Goal: Communication & Community: Answer question/provide support

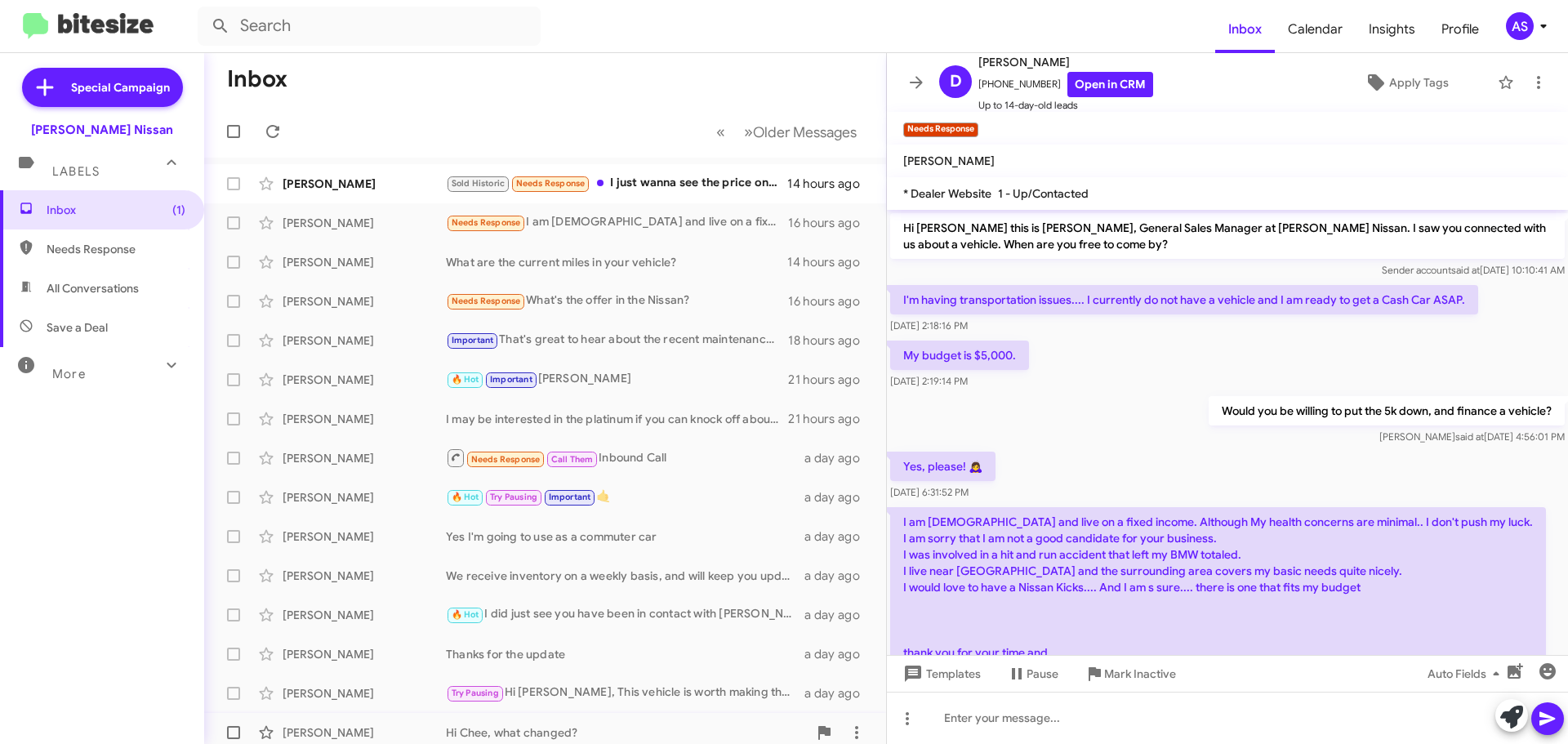
scroll to position [59, 0]
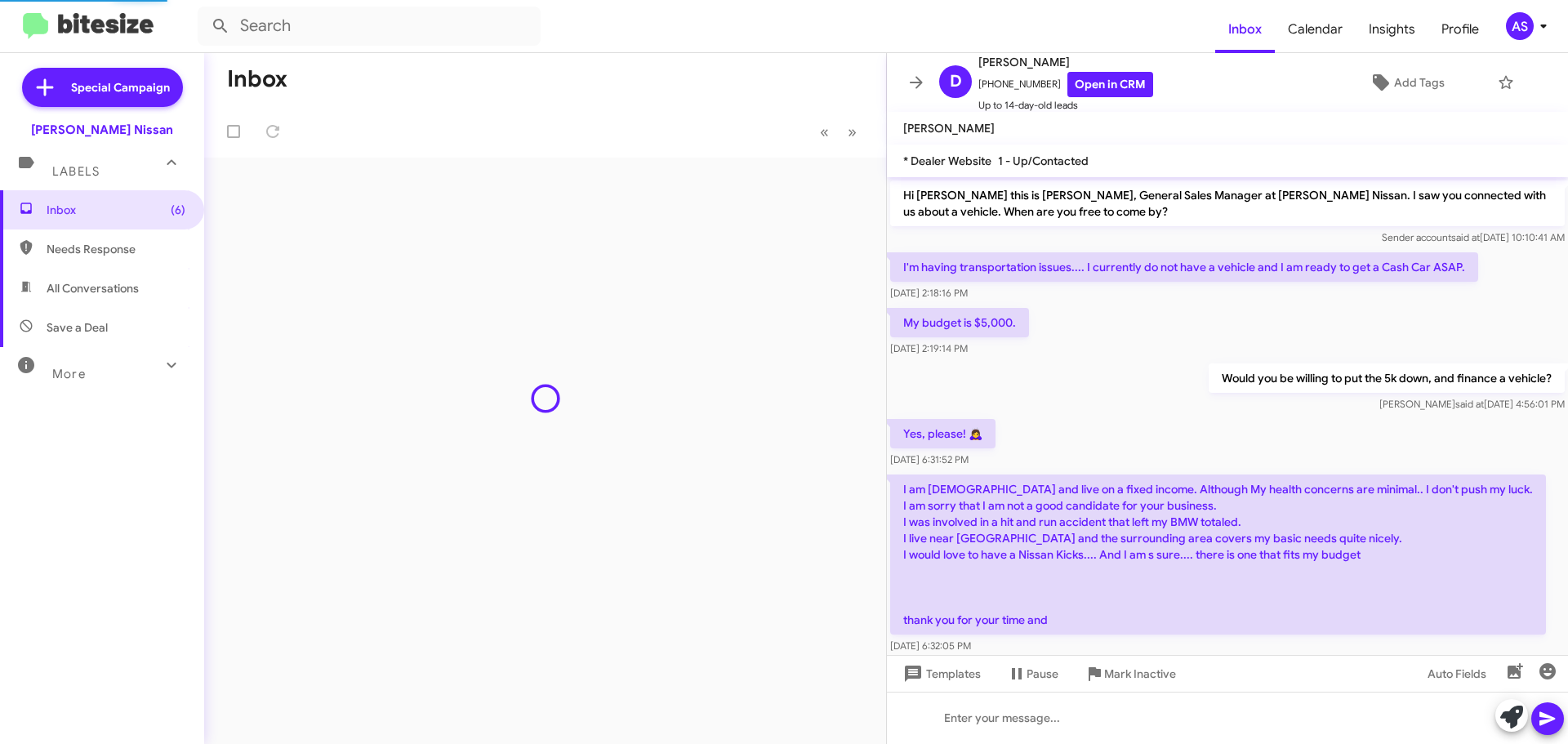
scroll to position [27, 0]
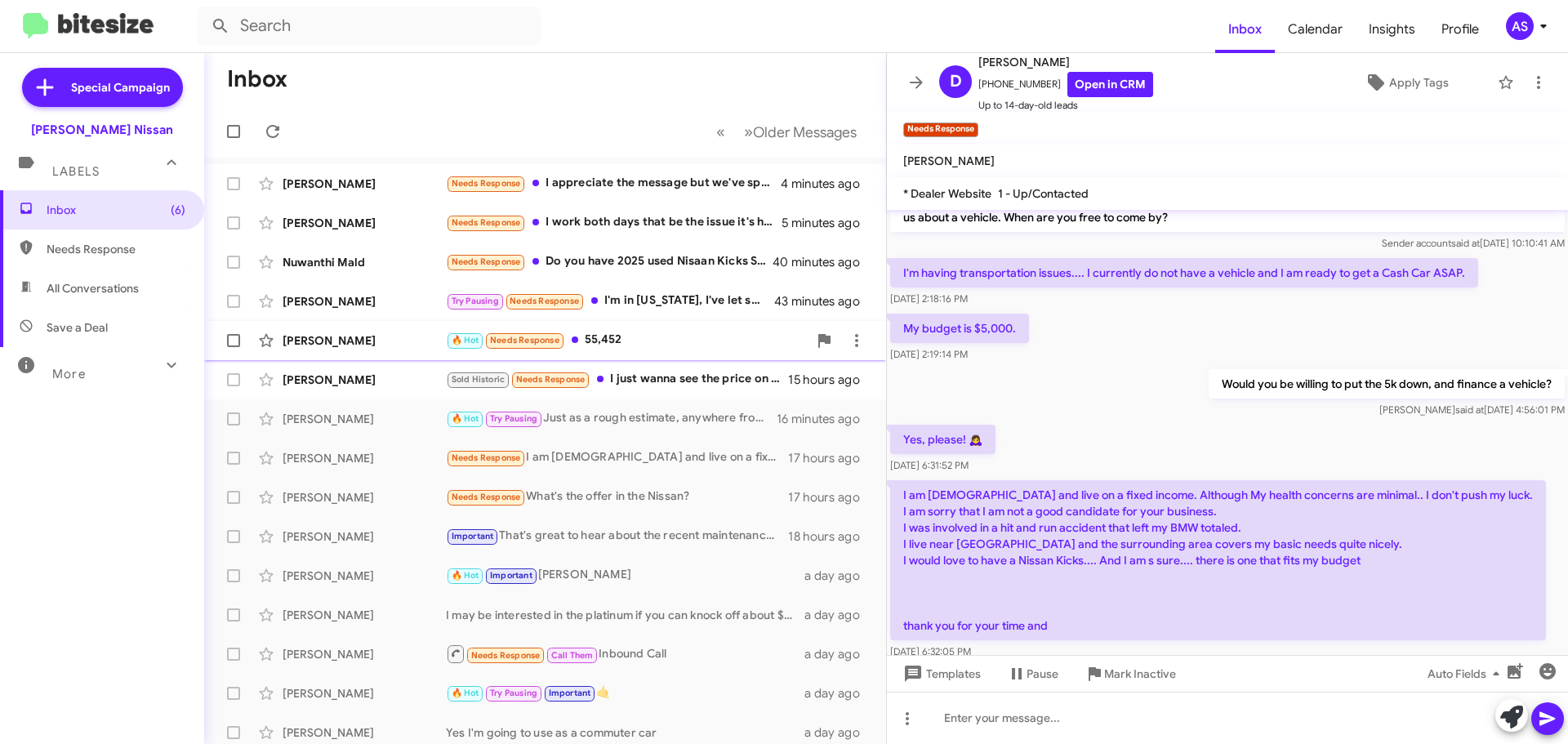
click at [641, 332] on div "🔥 Hot Needs Response 55,452" at bounding box center [626, 340] width 361 height 18
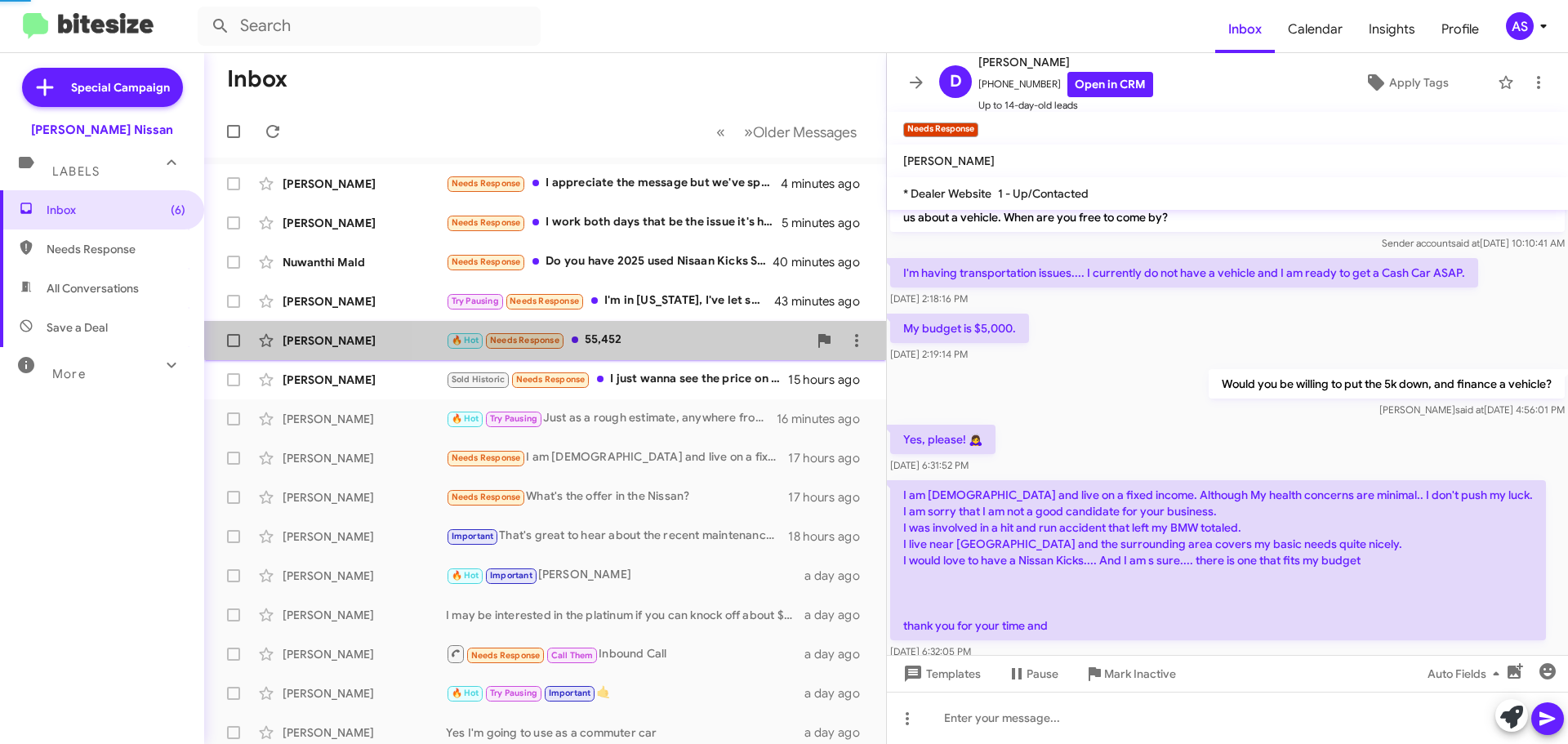
scroll to position [65, 0]
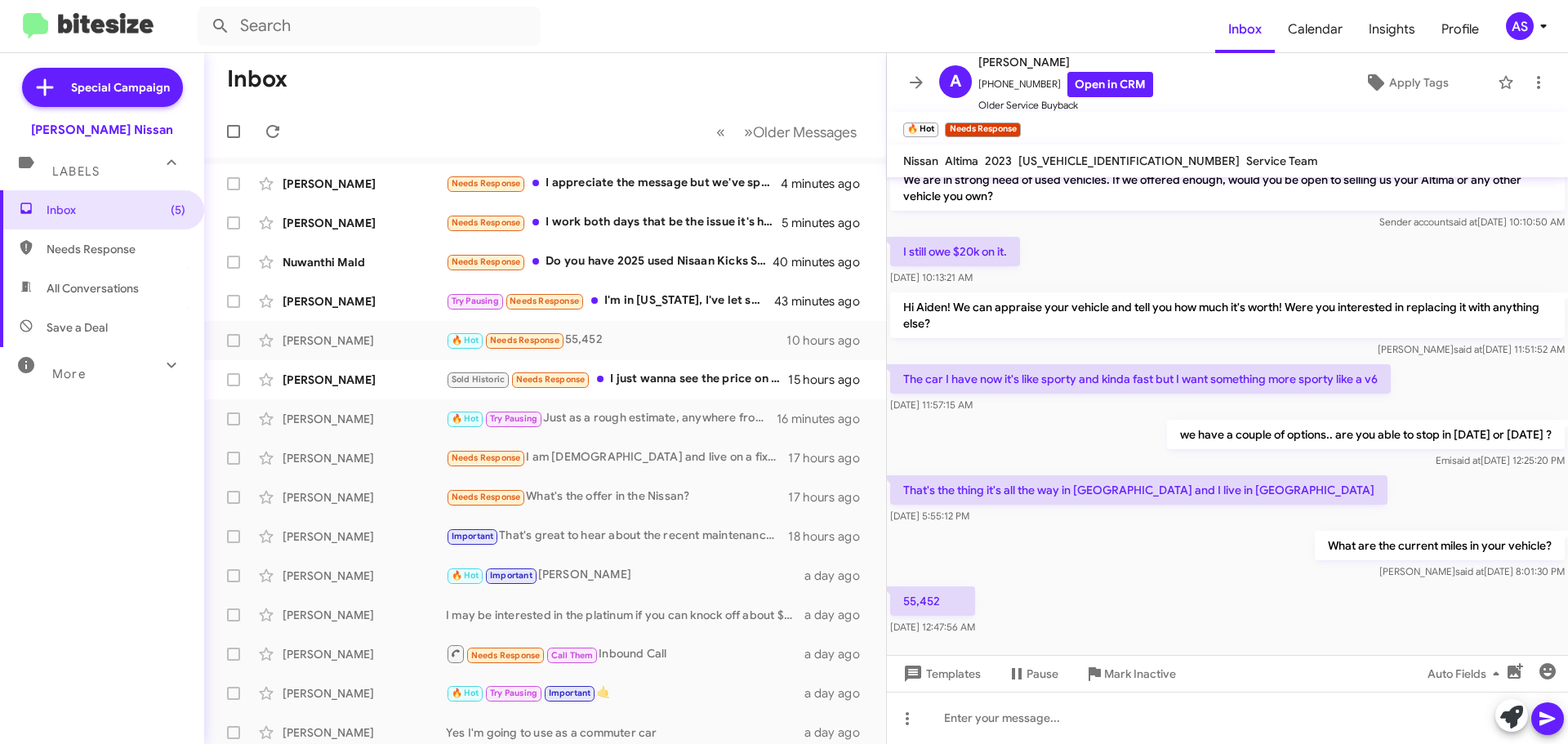
click at [1042, 552] on div "What are the current miles in your vehicle? [PERSON_NAME] said at [DATE] 8:01:3…" at bounding box center [1227, 555] width 681 height 55
click at [1039, 157] on span "[US_VEHICLE_IDENTIFICATION_NUMBER]" at bounding box center [1129, 161] width 221 height 15
copy span "[US_VEHICLE_IDENTIFICATION_NUMBER]"
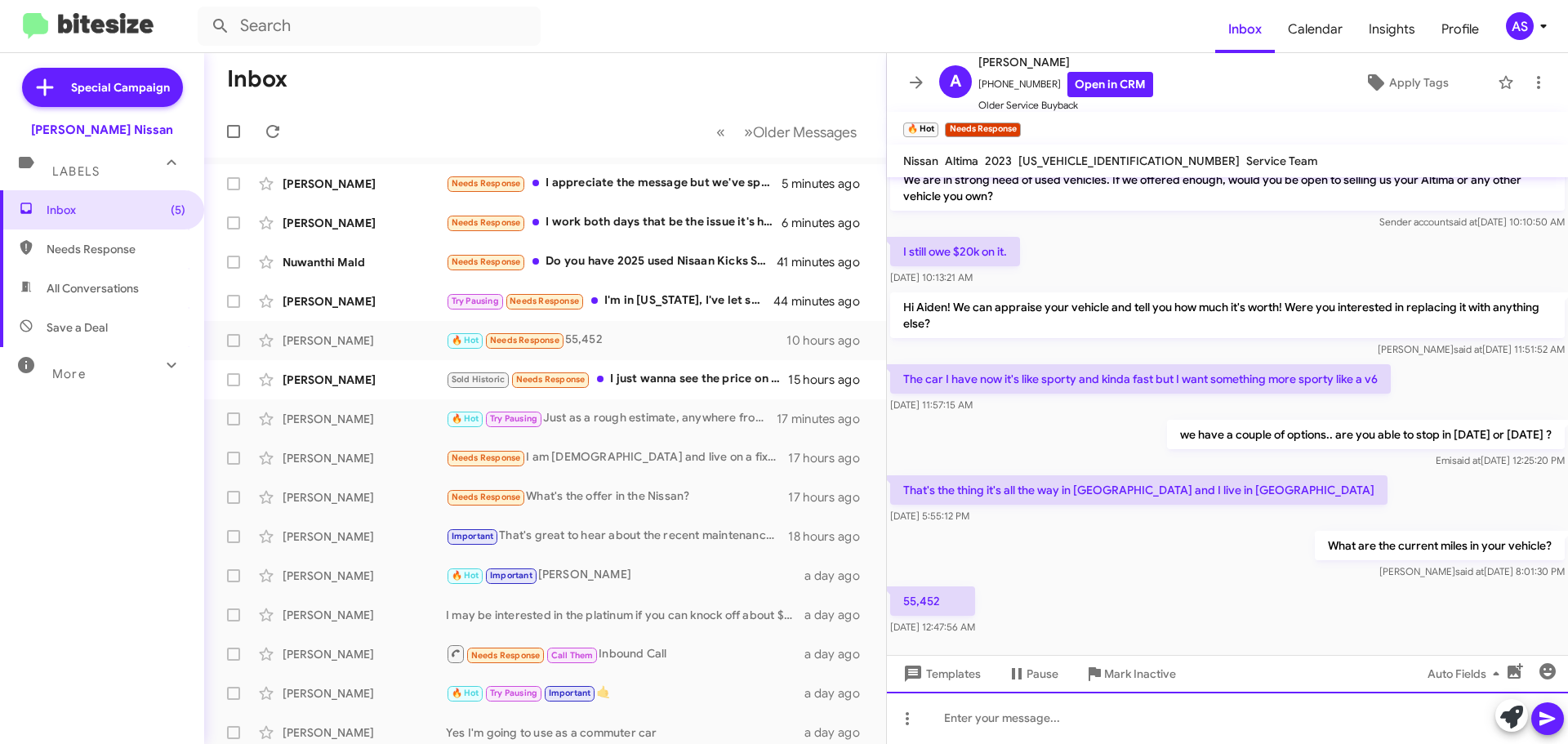
click at [1310, 741] on div at bounding box center [1227, 717] width 681 height 53
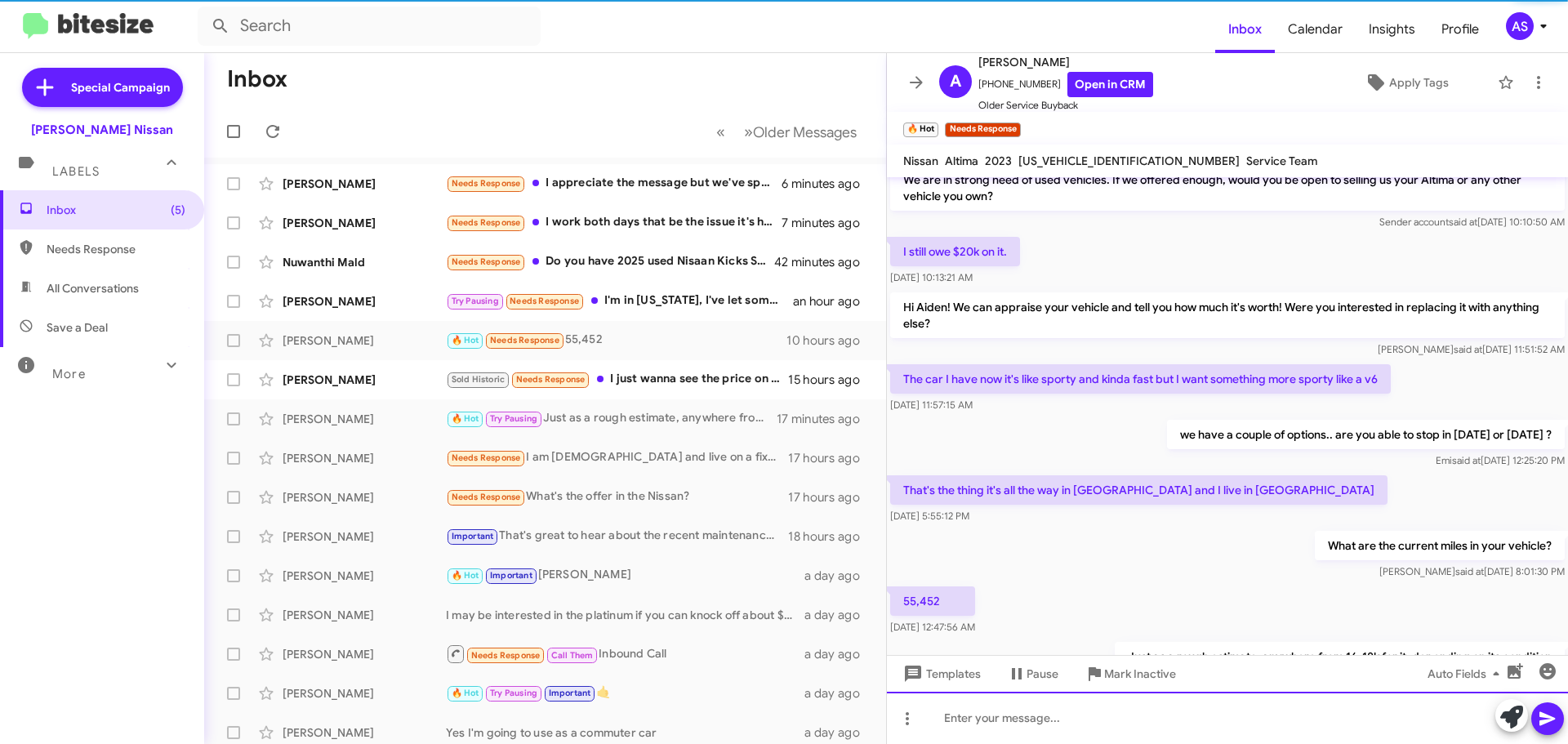
scroll to position [124, 0]
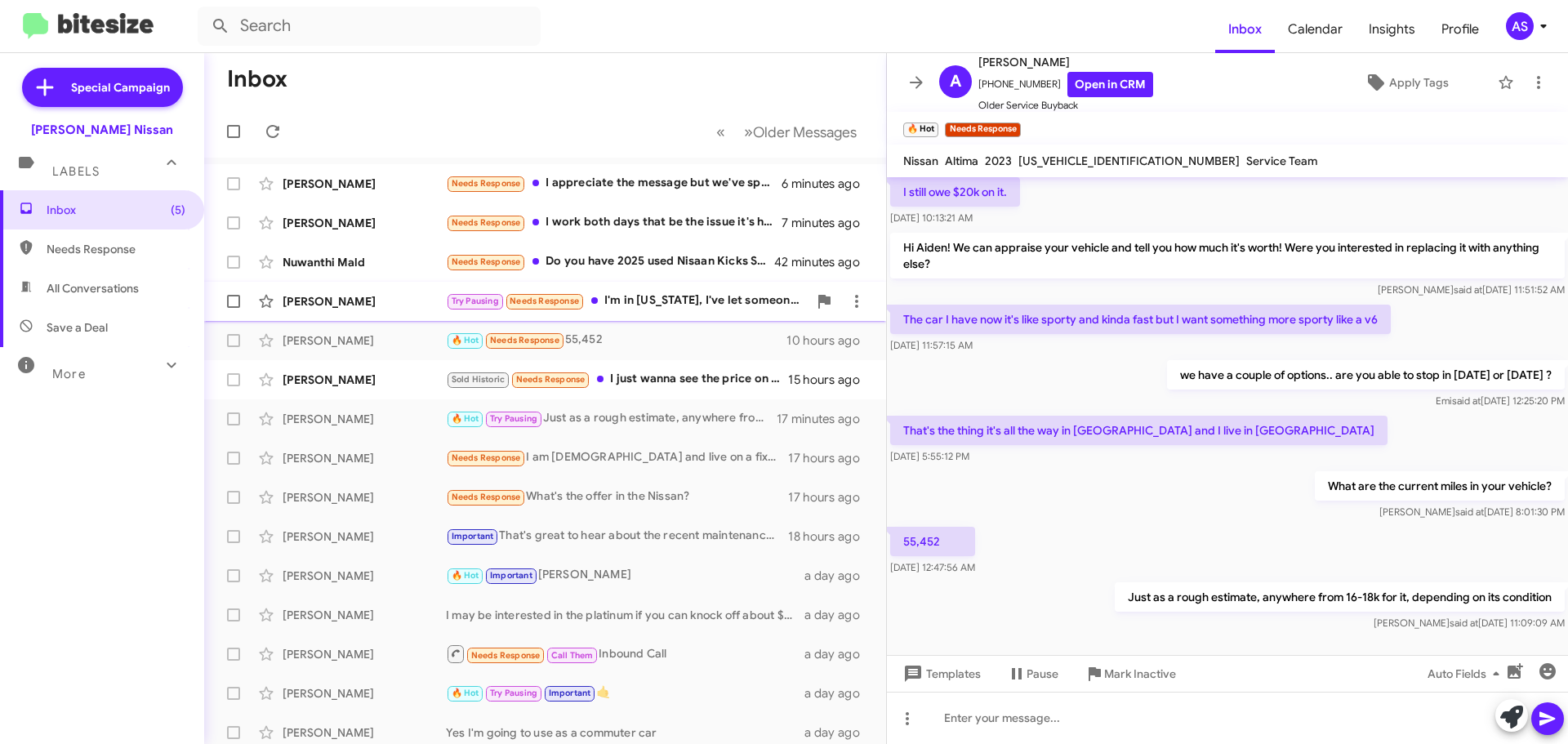
click at [622, 309] on div "Try Pausing Needs Response I'm in [US_STATE], I've let someone know already but…" at bounding box center [626, 300] width 361 height 18
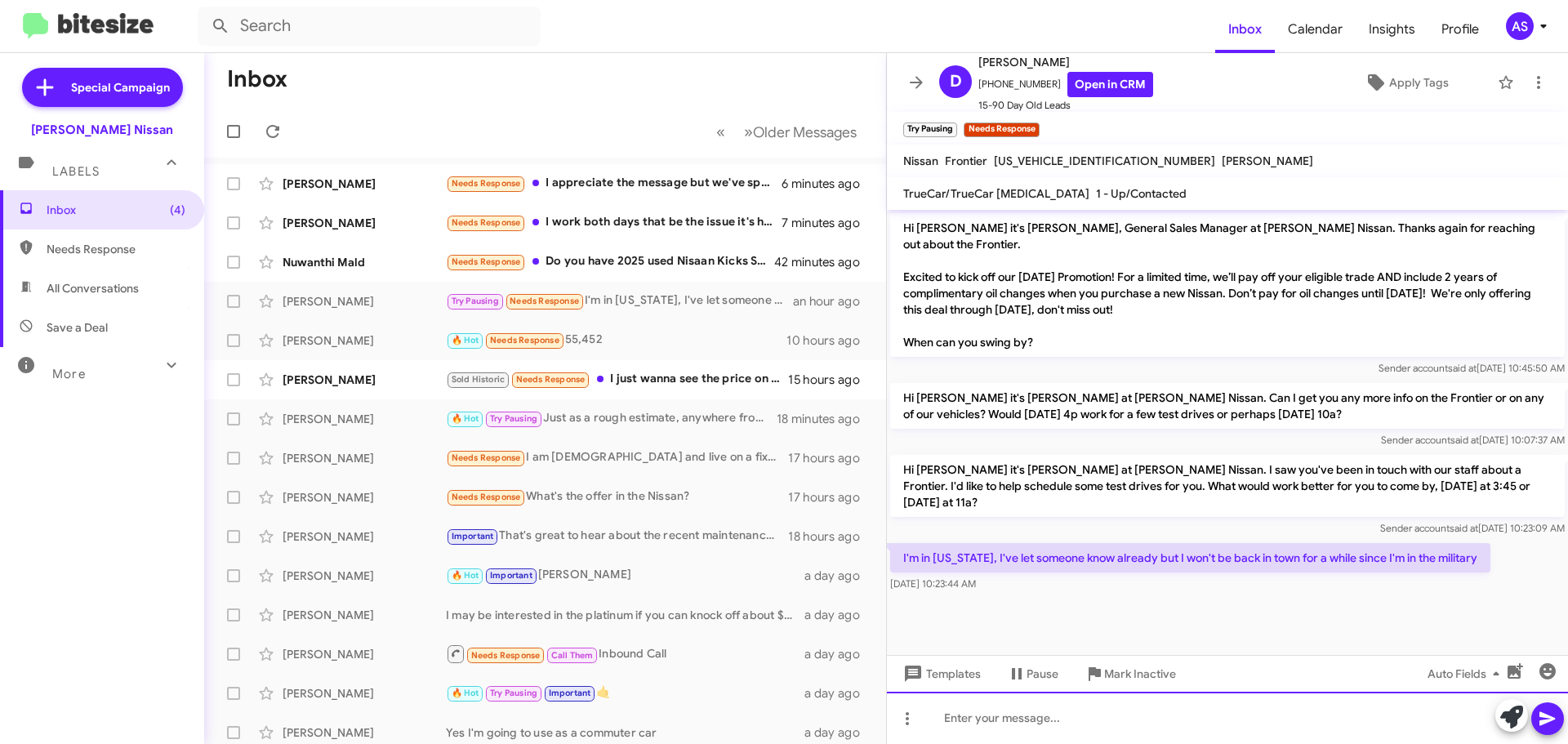
click at [1224, 703] on div at bounding box center [1227, 717] width 681 height 53
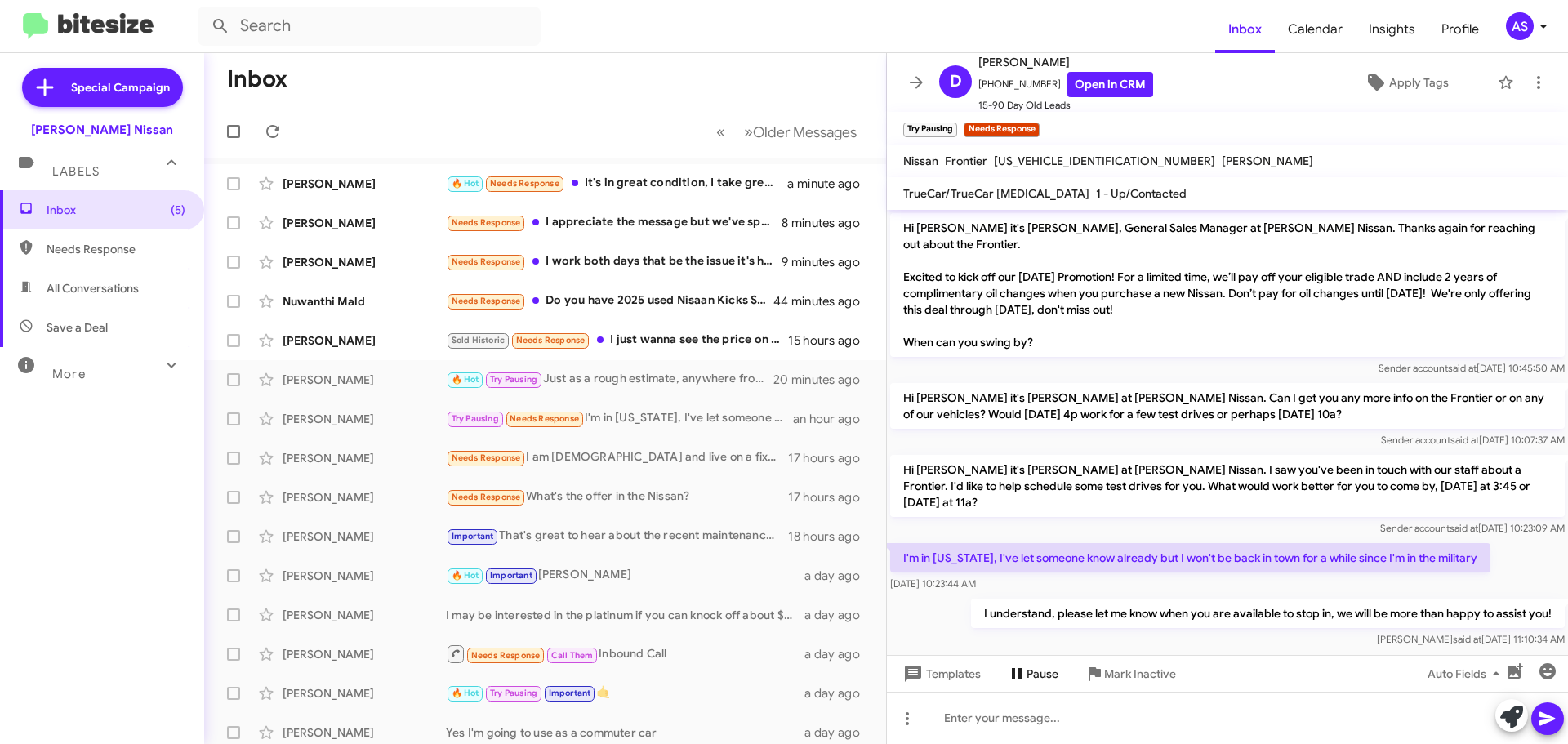
click at [1037, 665] on span "Pause" at bounding box center [1042, 674] width 31 height 30
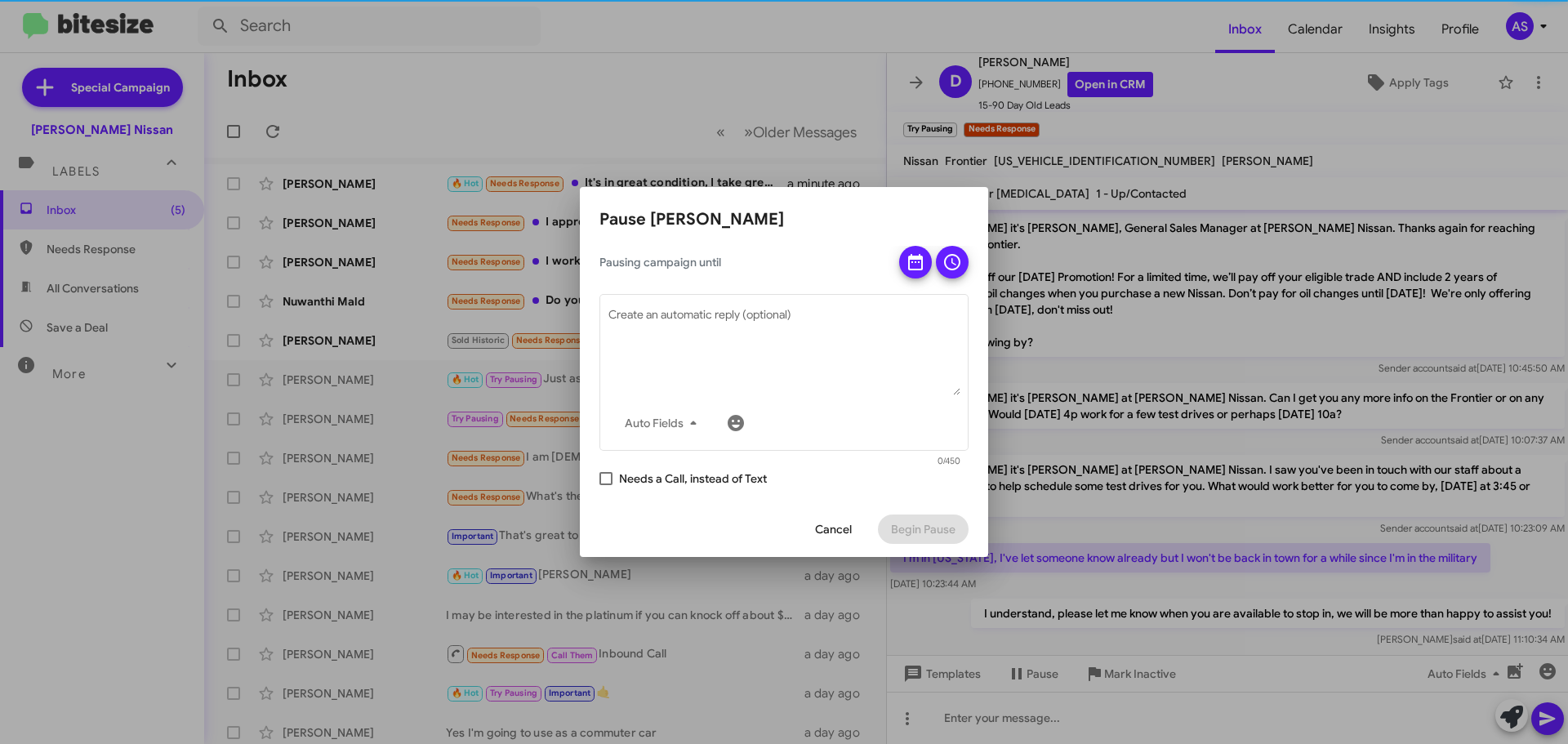
click at [837, 547] on div "Cancel Begin Pause" at bounding box center [783, 529] width 369 height 55
click at [843, 538] on span "Cancel" at bounding box center [834, 530] width 37 height 30
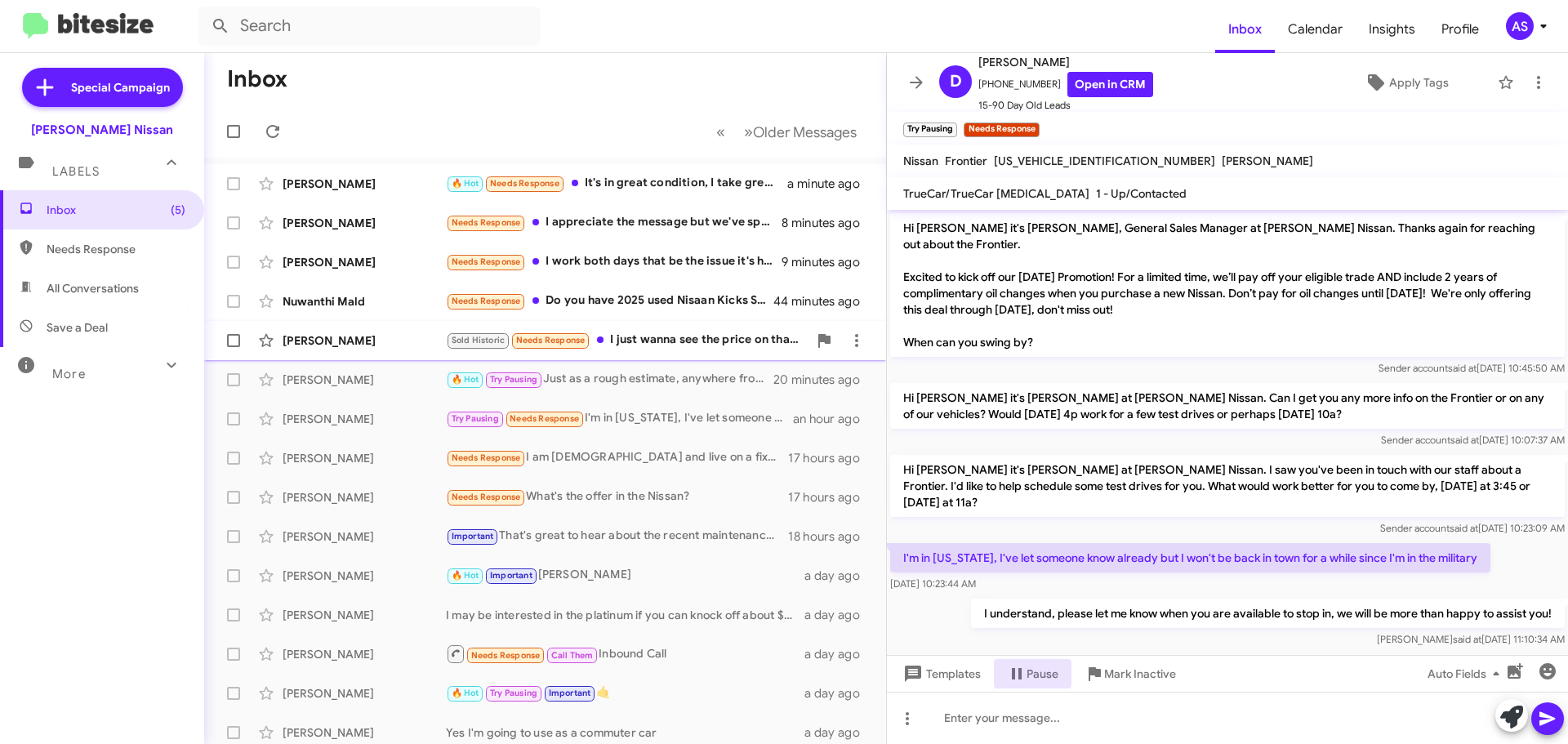
click at [642, 327] on div "[PERSON_NAME] Sold Historic Needs Response I just wanna see the price on that o…" at bounding box center [545, 340] width 655 height 32
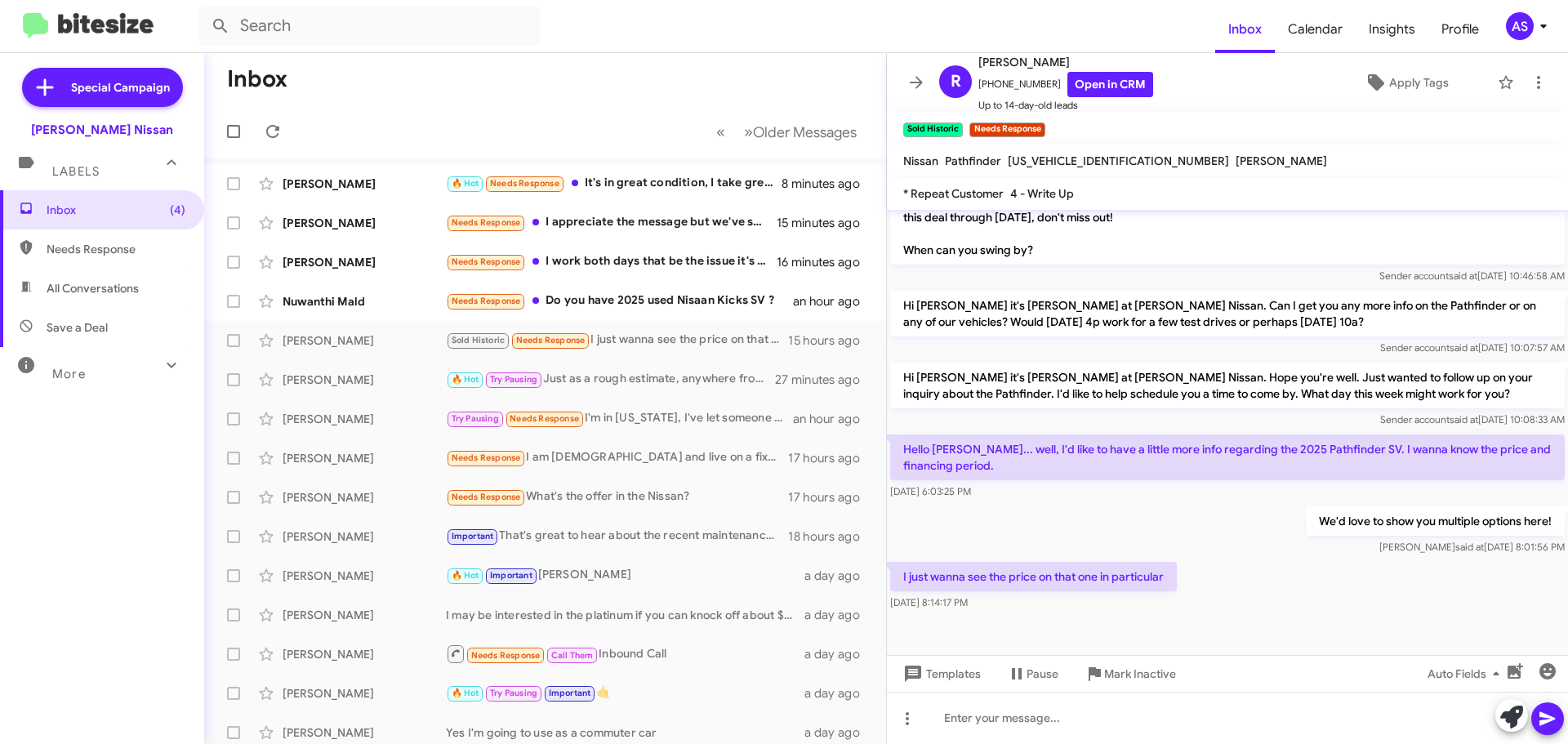
drag, startPoint x: 80, startPoint y: 470, endPoint x: 97, endPoint y: 470, distance: 17.0
click at [80, 470] on div "Inbox (4) Needs Response All Conversations Save a Deal More Important 🔥 Hot App…" at bounding box center [102, 413] width 204 height 446
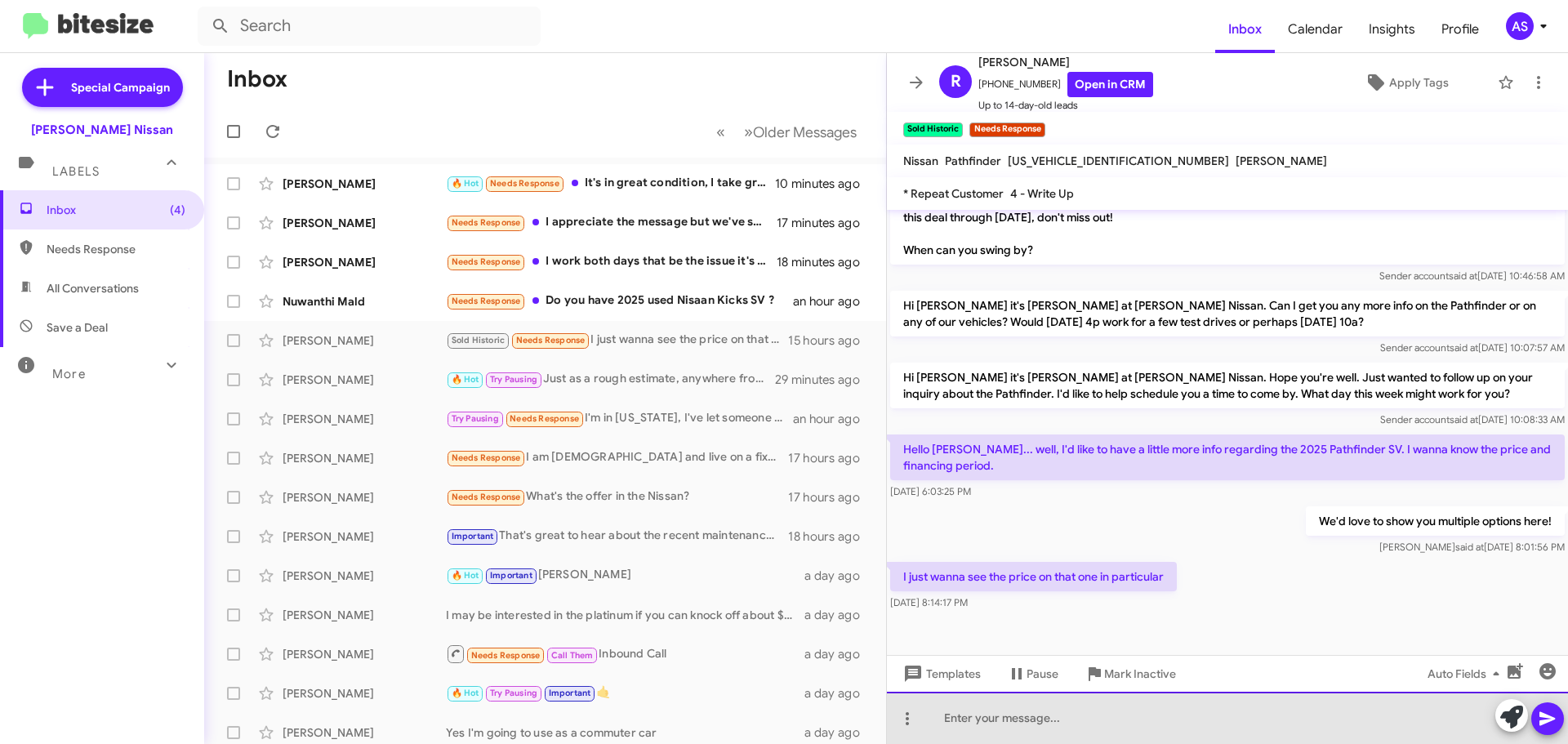
click at [1231, 723] on div at bounding box center [1227, 717] width 681 height 53
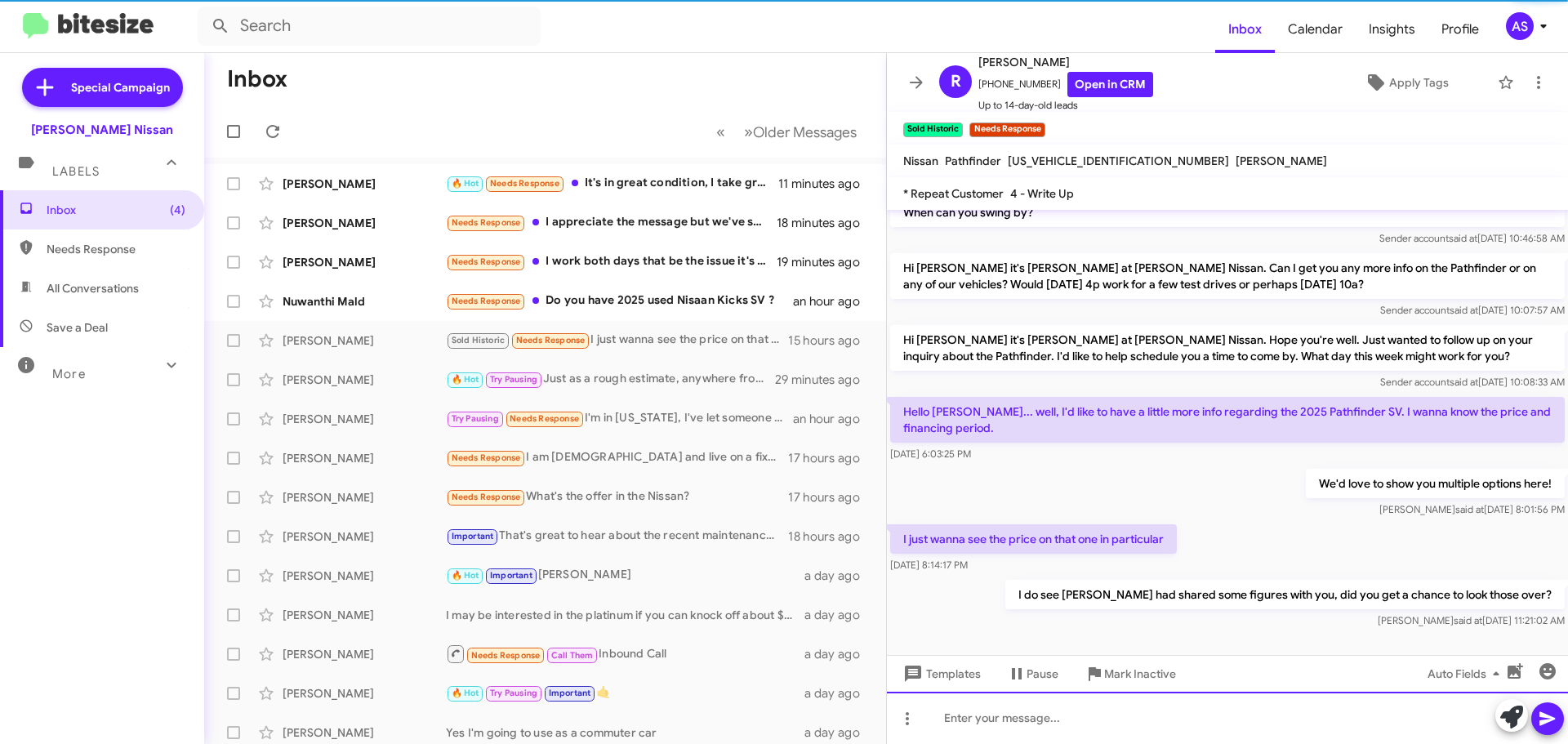
scroll to position [897, 0]
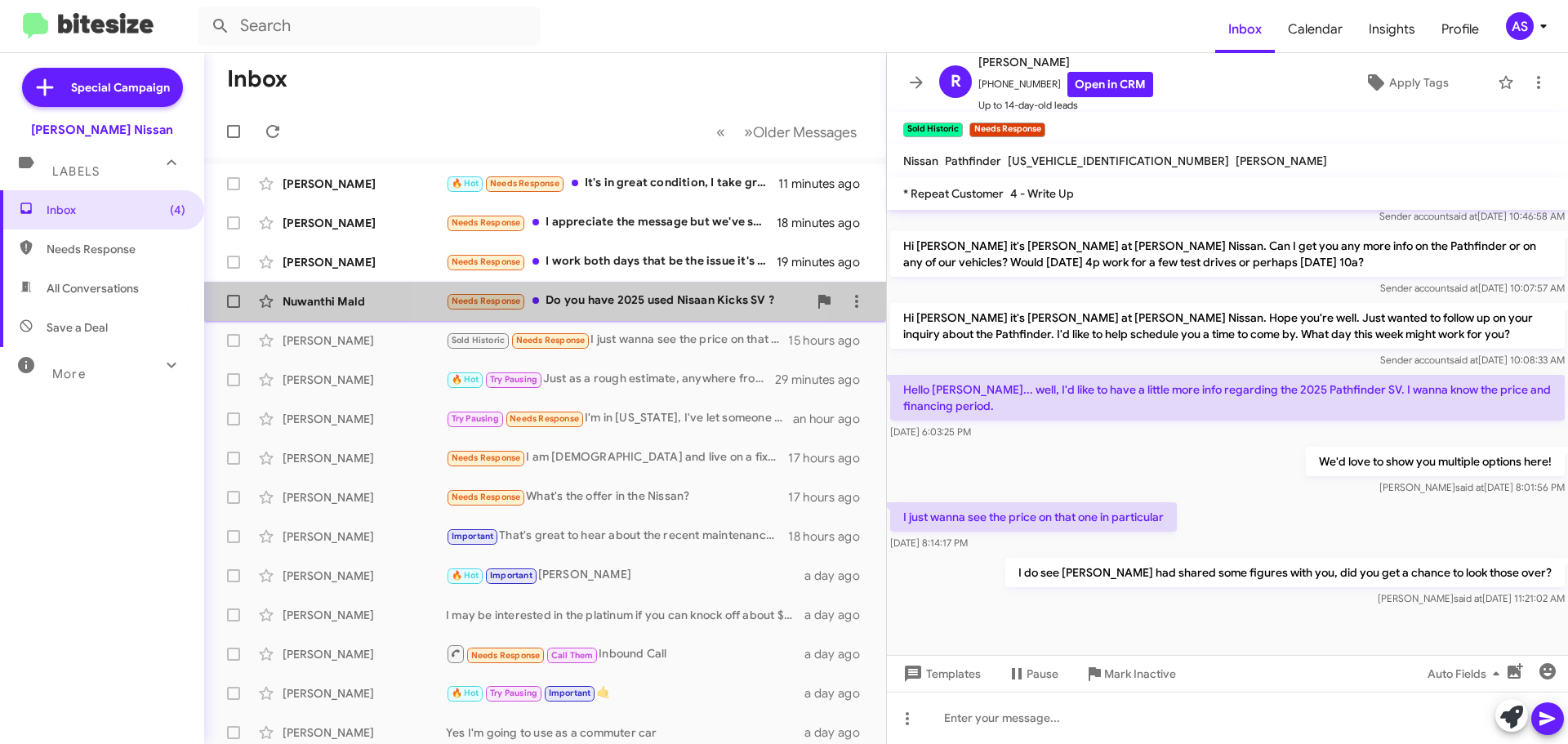
click at [626, 303] on div "Needs Response Do you have 2025 used Nisaan Kicks SV ?" at bounding box center [626, 300] width 361 height 18
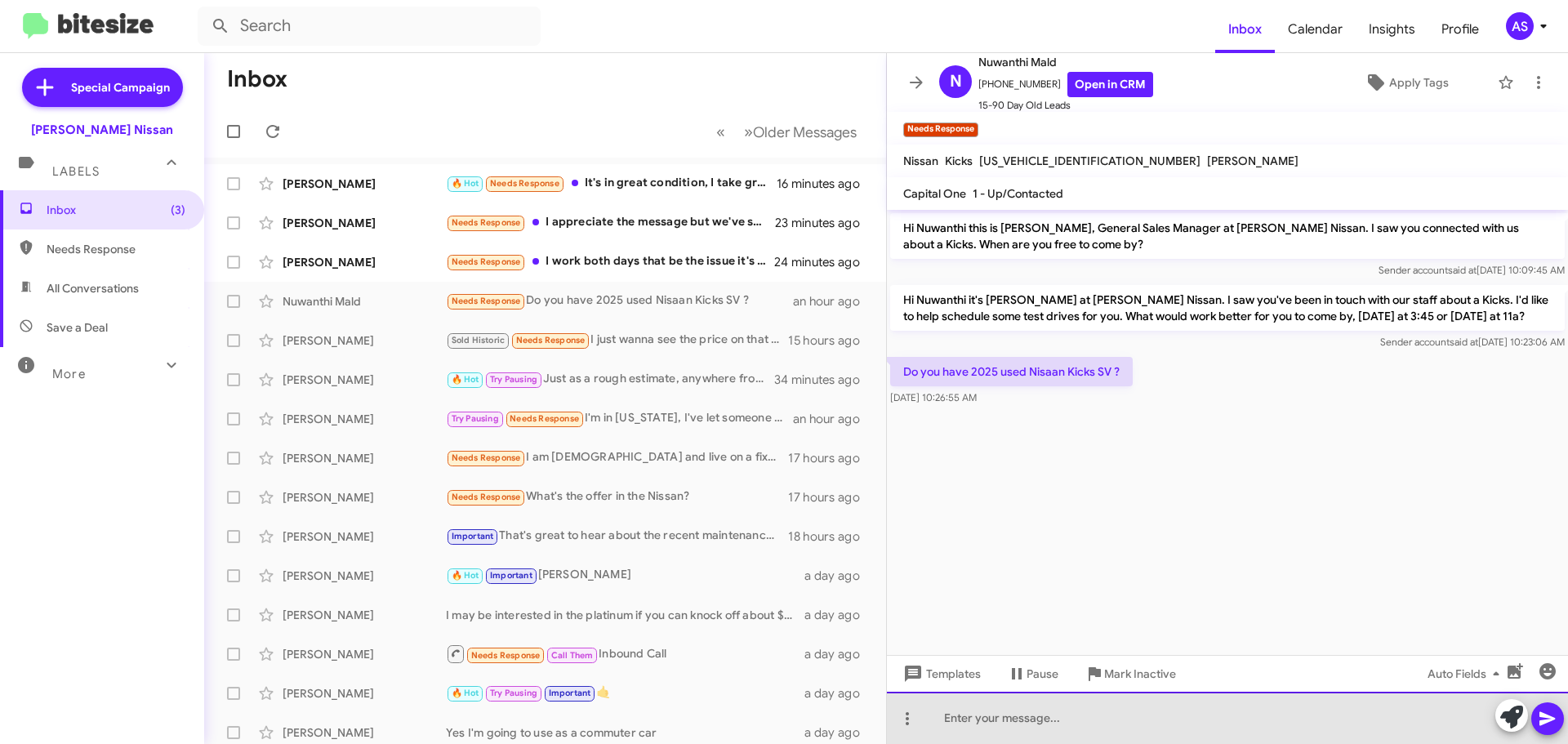
click at [1325, 711] on div at bounding box center [1227, 717] width 681 height 53
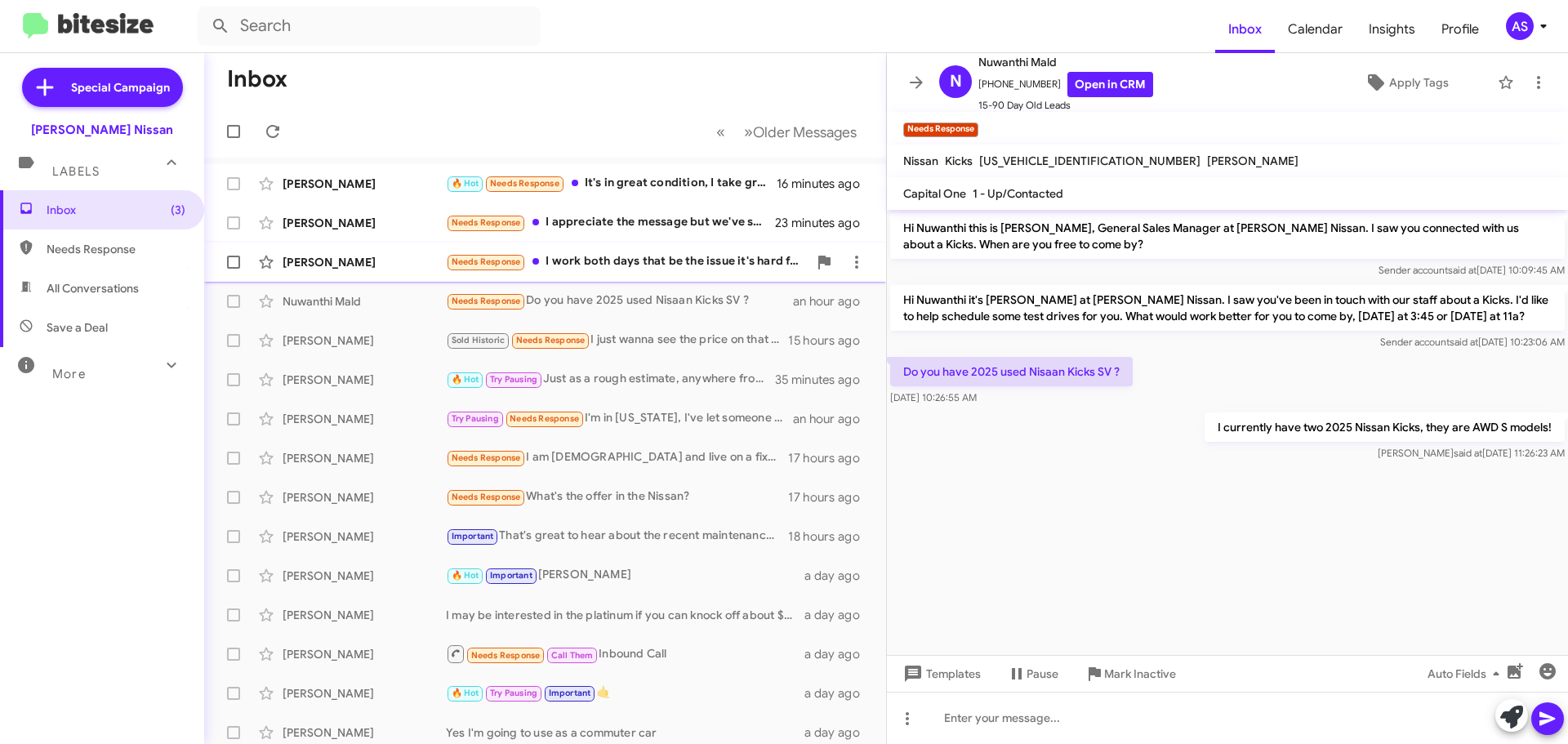
click at [610, 266] on div "Needs Response I work both days that be the issue it's hard for me to come in" at bounding box center [626, 262] width 361 height 18
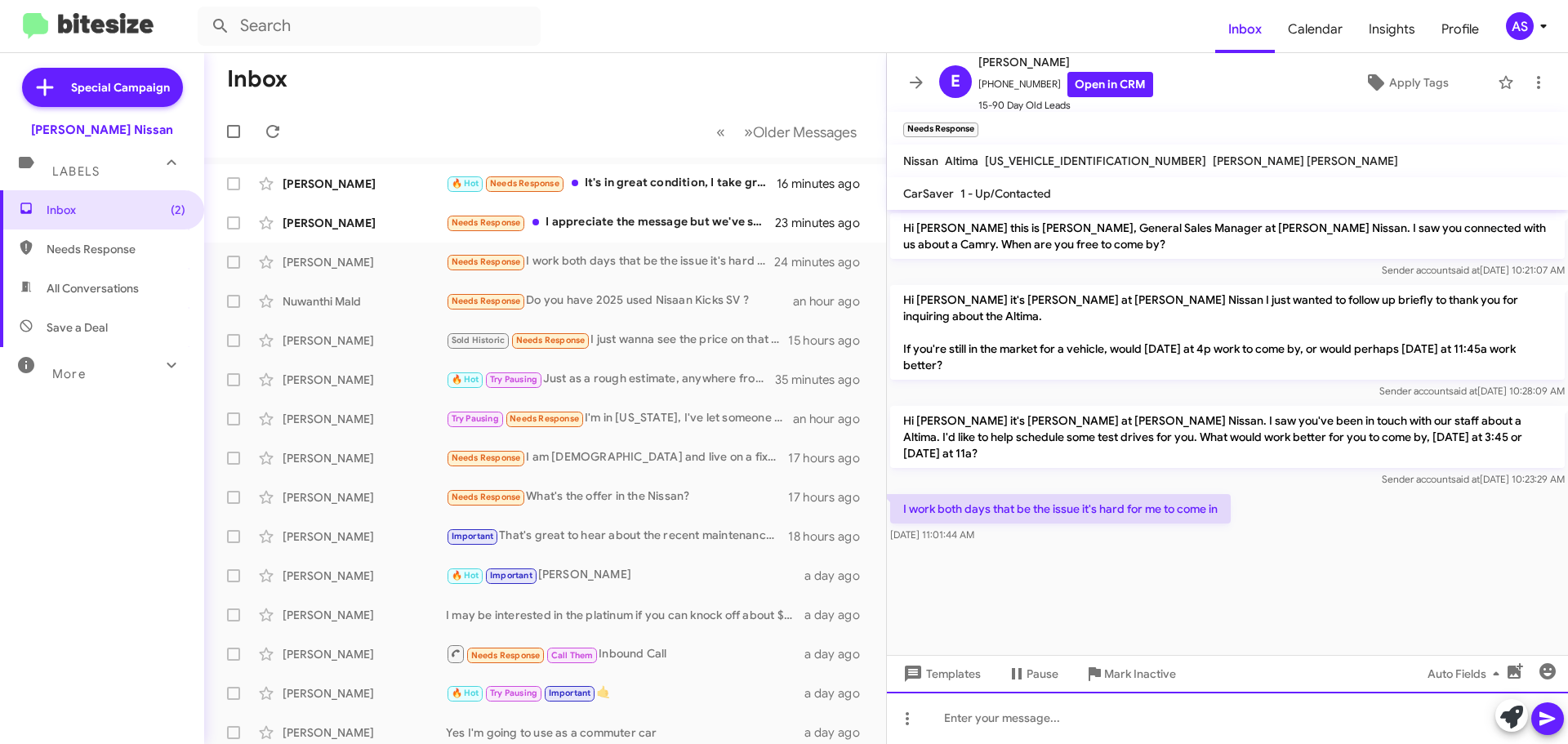
click at [1214, 707] on div at bounding box center [1227, 717] width 681 height 53
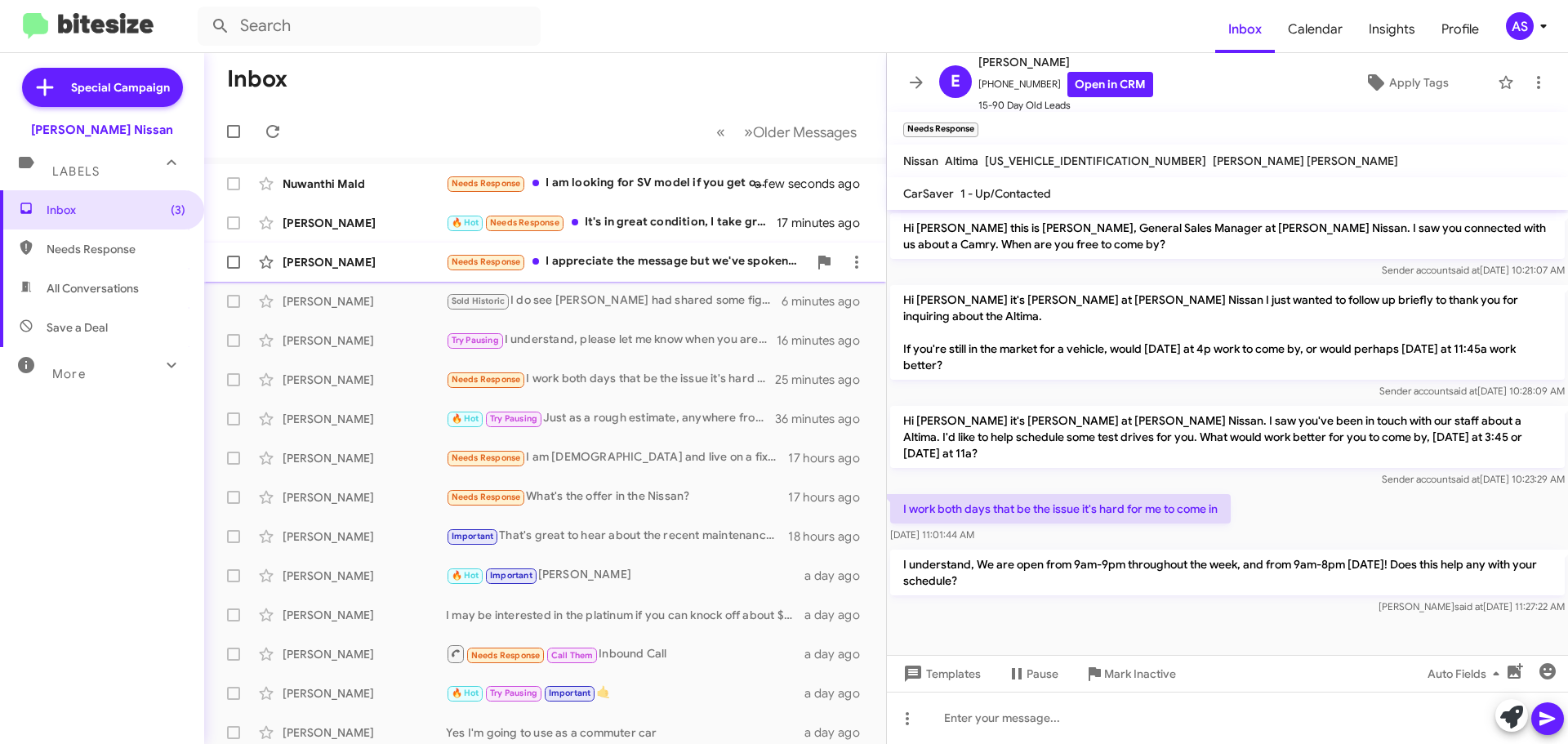
click at [660, 248] on div "[PERSON_NAME] Needs Response I appreciate the message but we've spoken to a few…" at bounding box center [545, 262] width 655 height 32
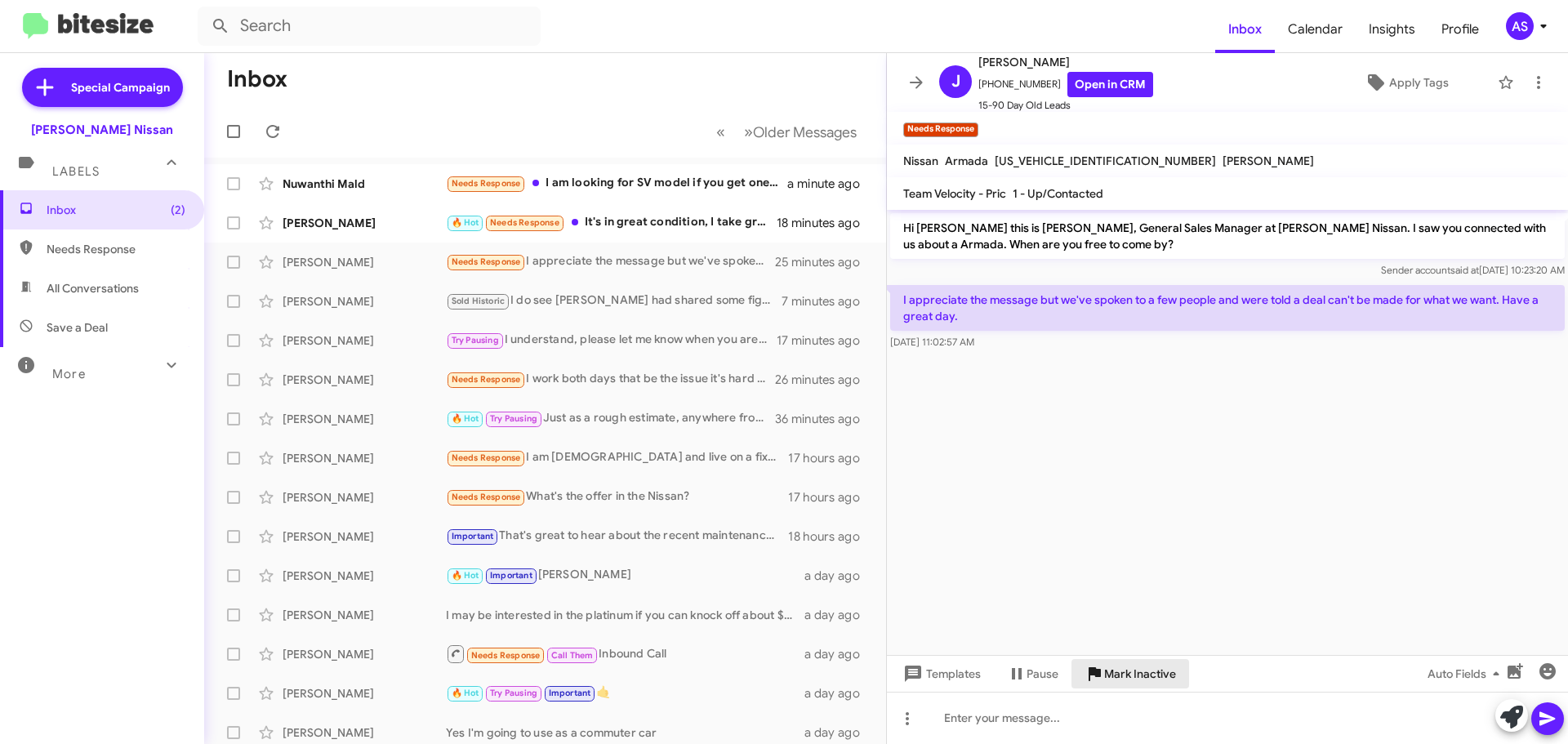
click at [1140, 683] on span "Mark Inactive" at bounding box center [1140, 674] width 72 height 30
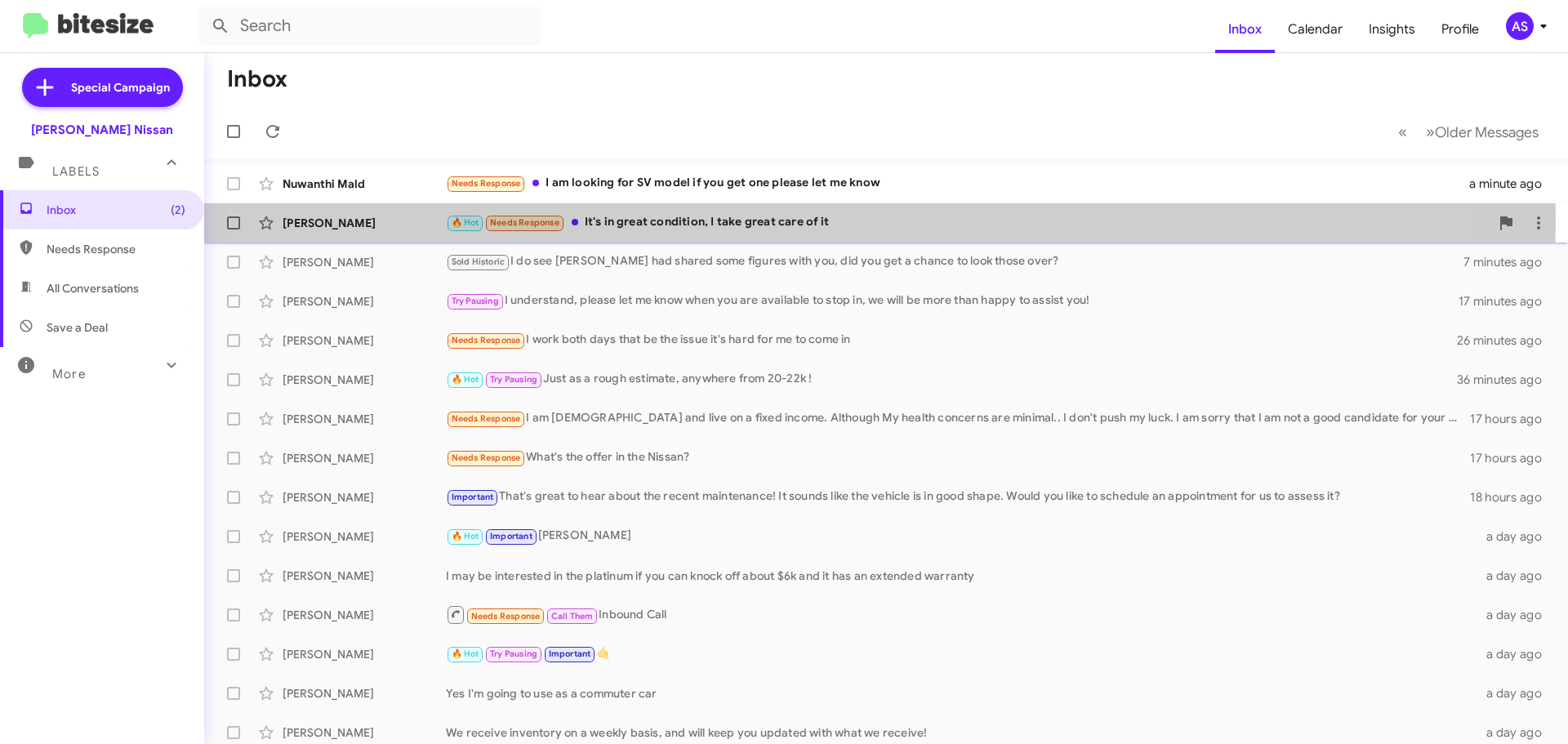
click at [788, 223] on div "🔥 Hot Needs Response It's in great condition, I take great care of it" at bounding box center [967, 223] width 1044 height 18
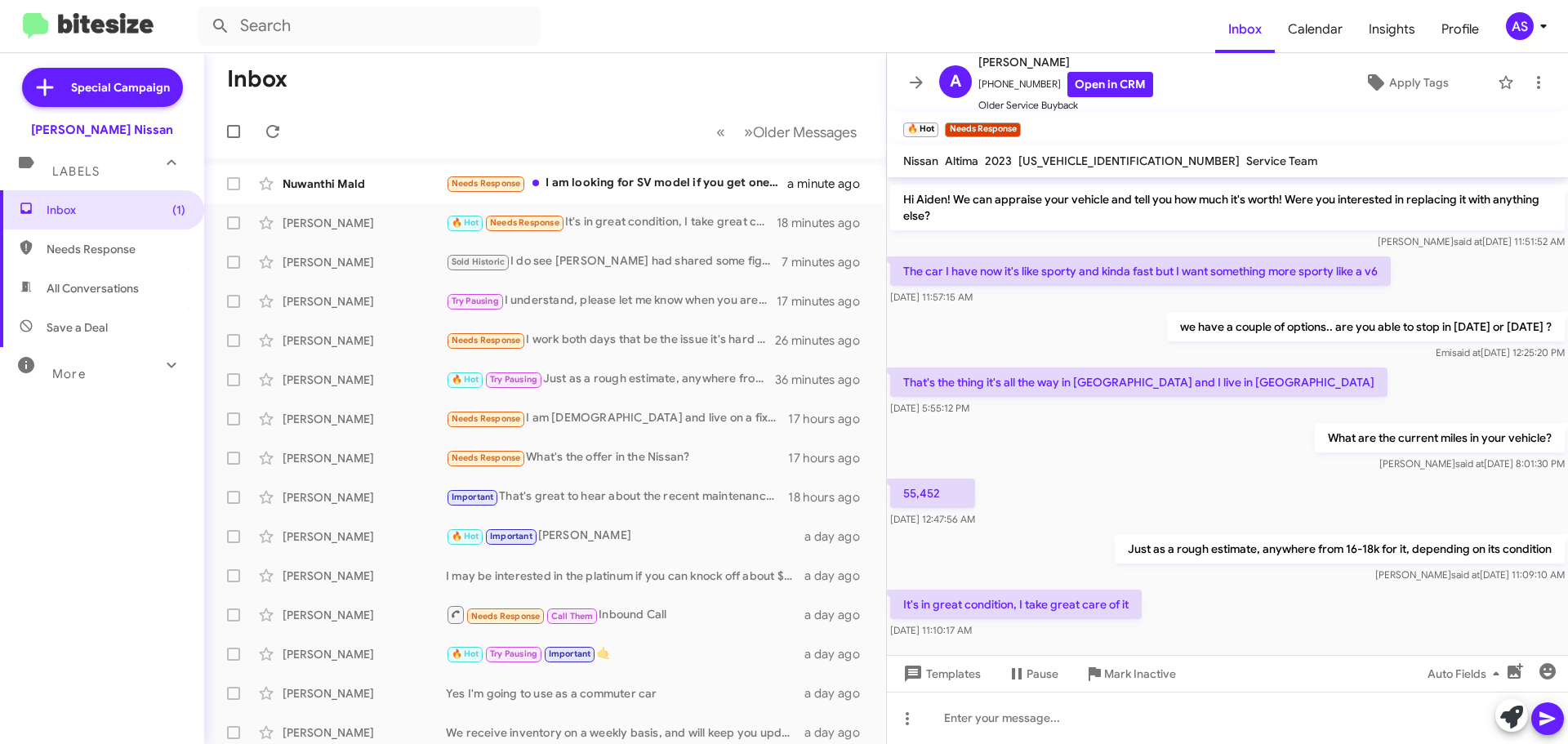
scroll to position [184, 0]
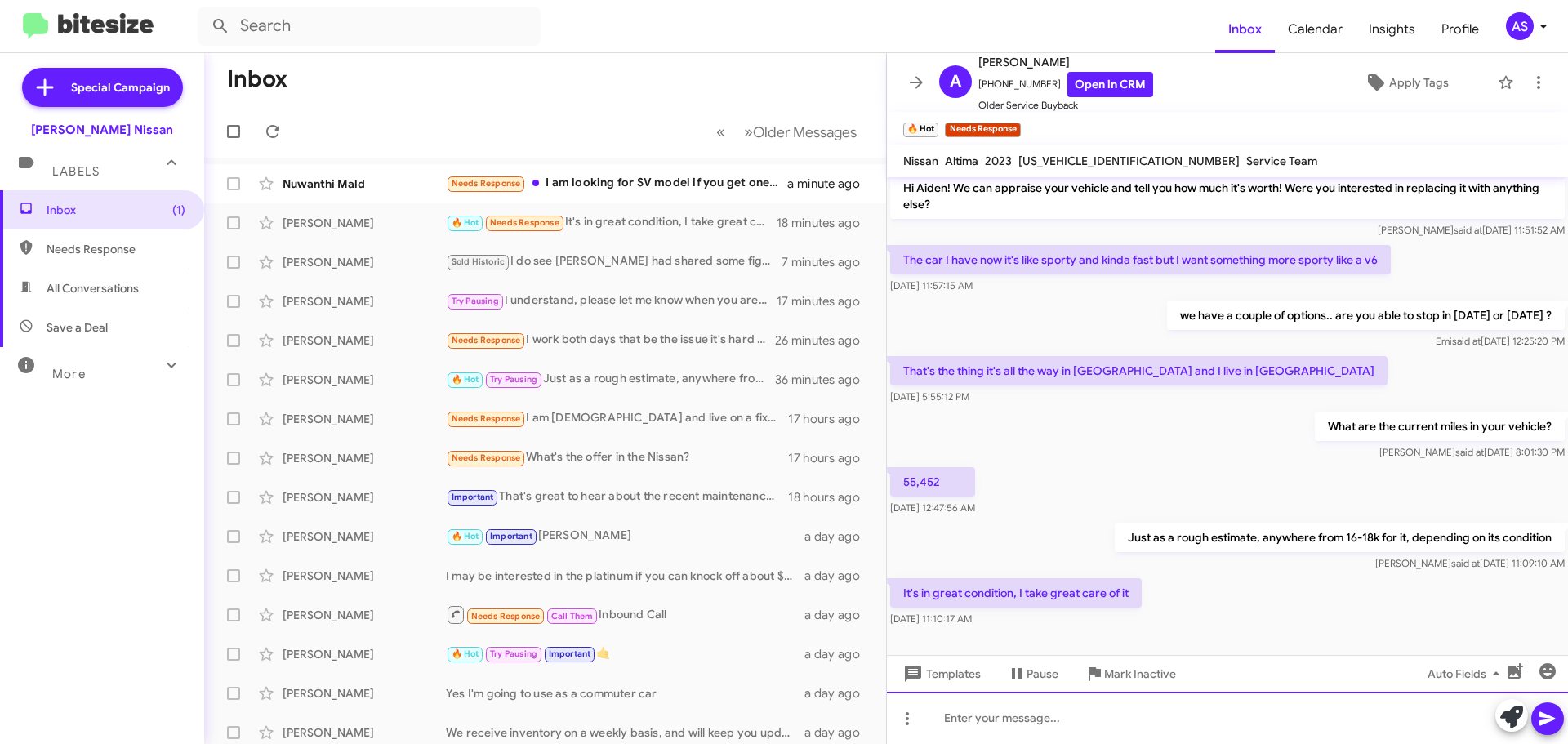
click at [1113, 712] on div at bounding box center [1227, 717] width 681 height 53
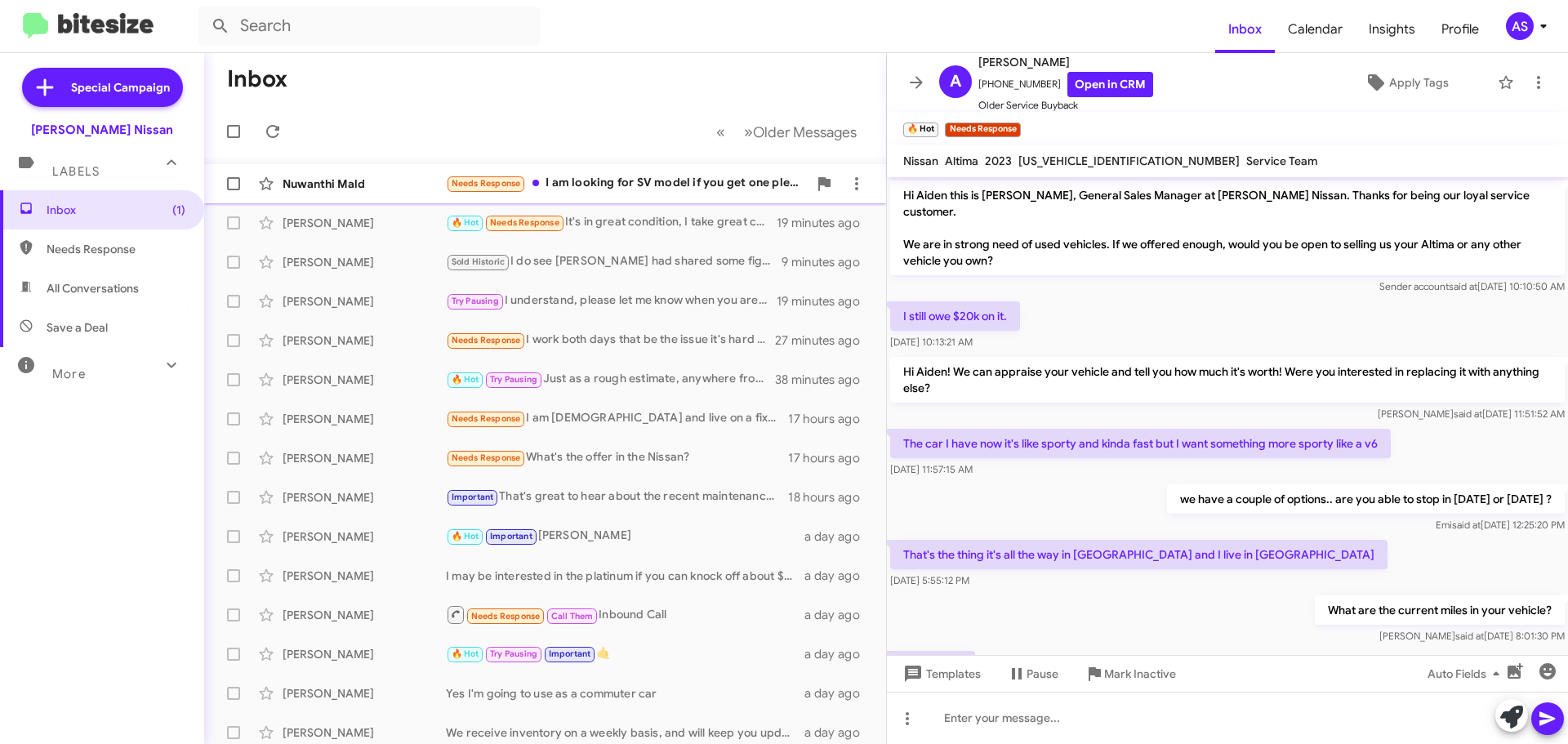
click at [625, 192] on div "Needs Response I am looking for SV model if you get one please let me know" at bounding box center [626, 183] width 361 height 18
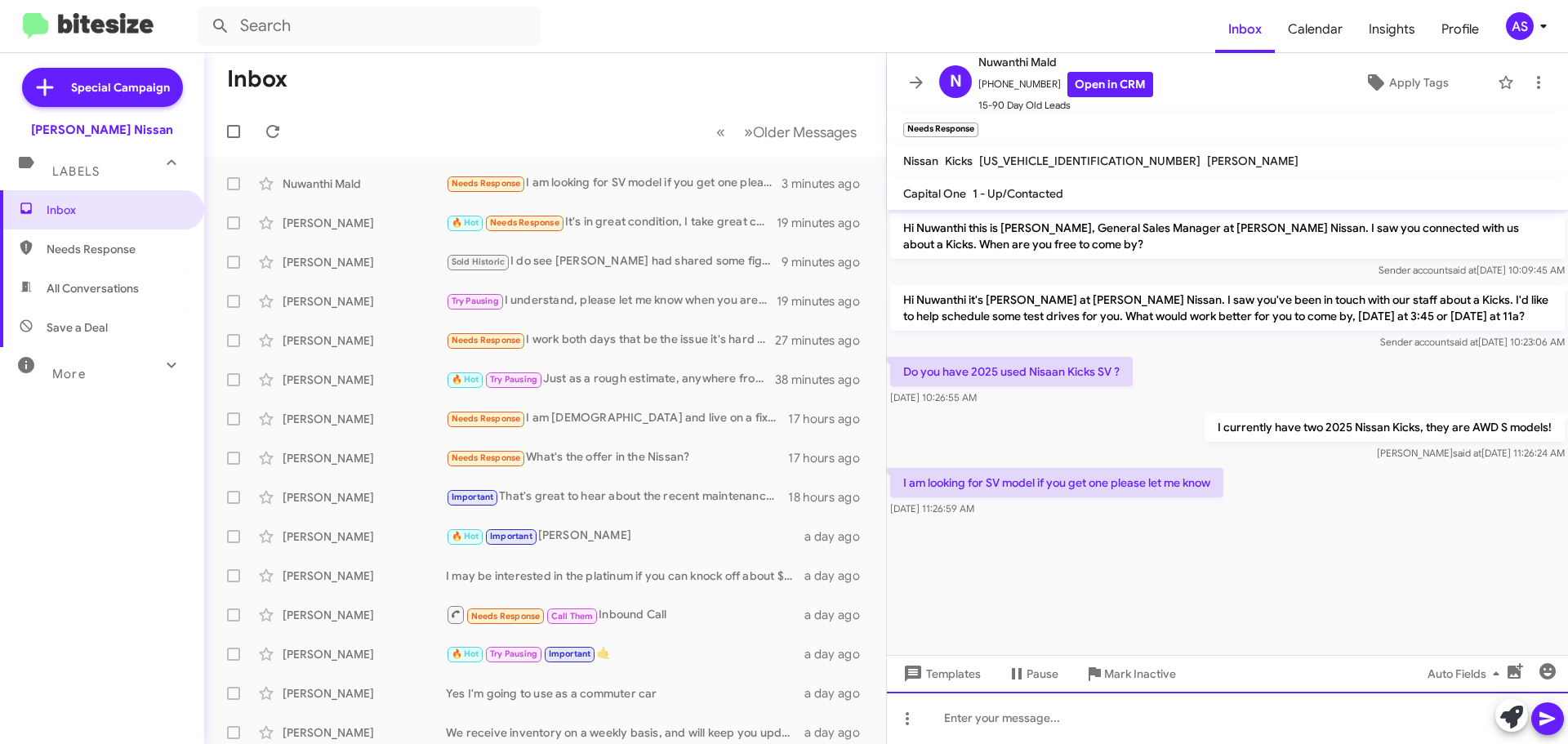
click at [1096, 715] on div at bounding box center [1227, 717] width 681 height 53
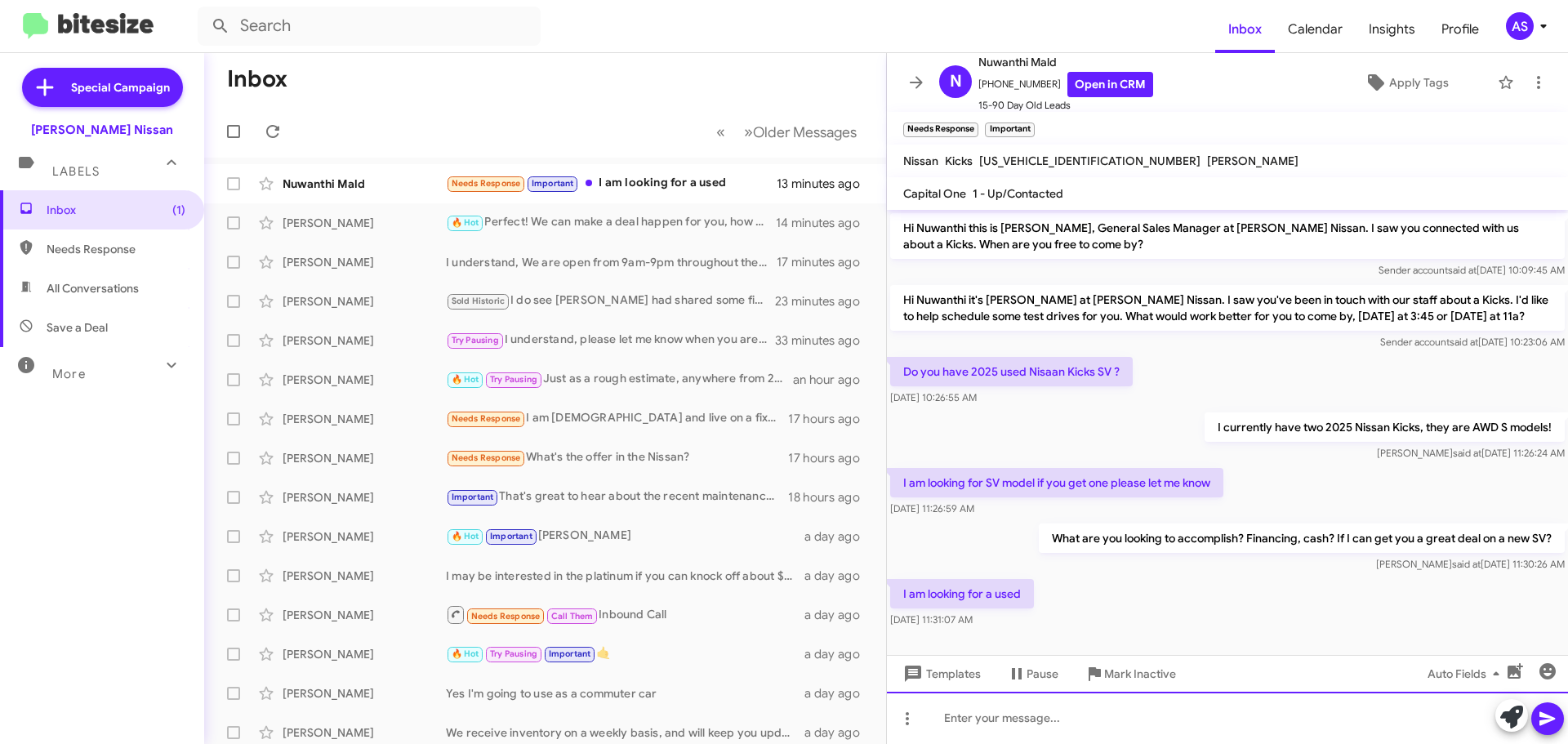
scroll to position [5, 0]
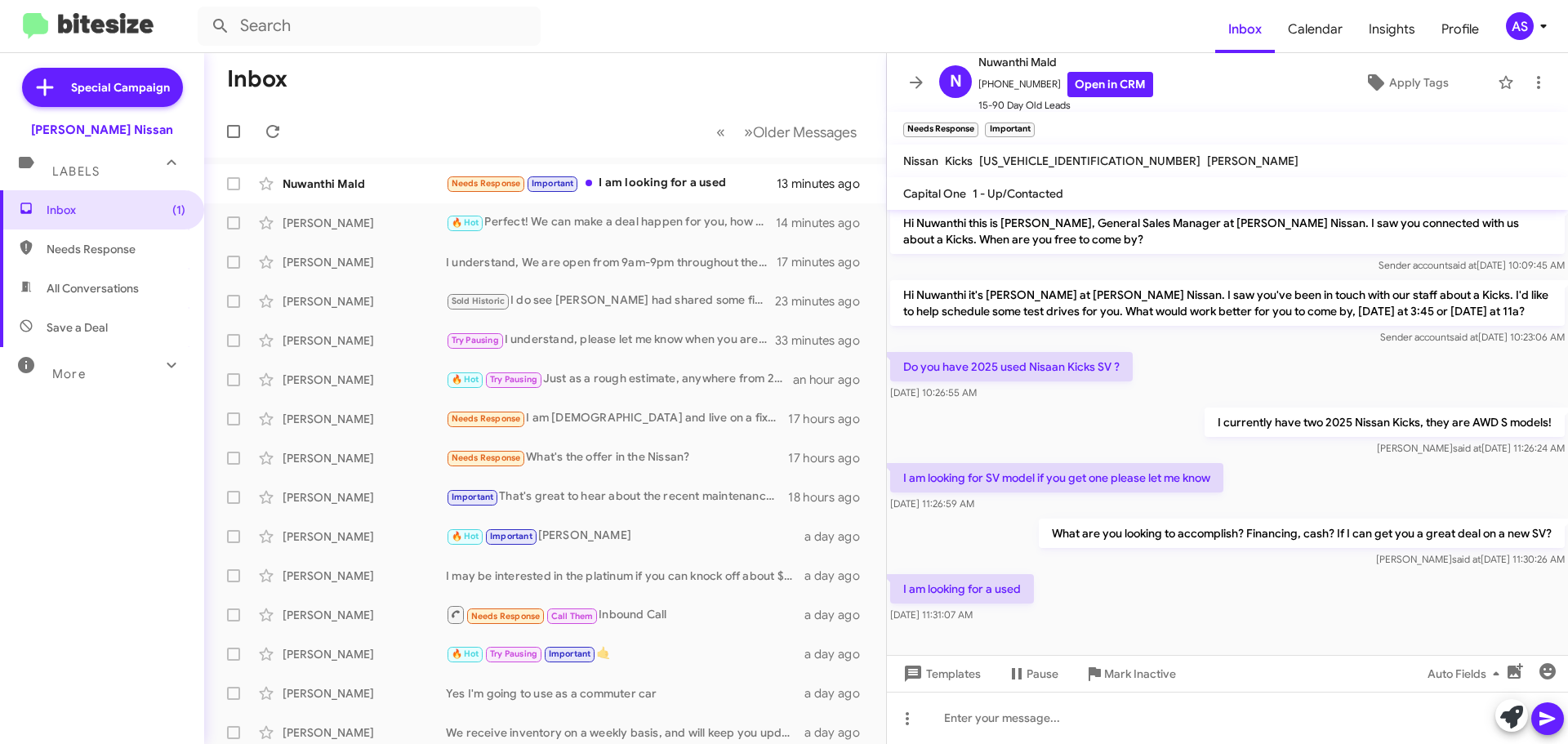
click at [1122, 584] on div "I am looking for a used [DATE] 11:31:07 AM" at bounding box center [1227, 598] width 681 height 55
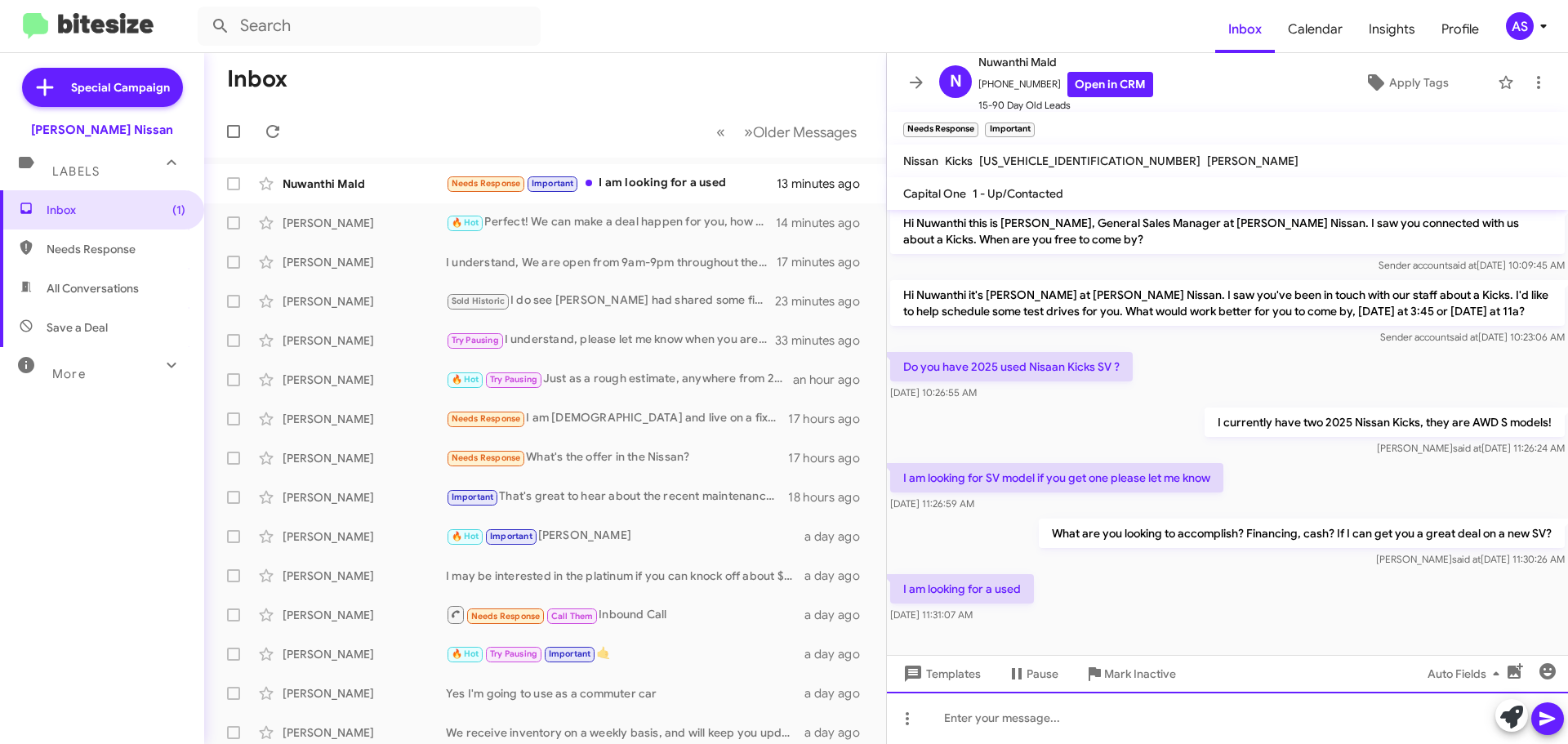
click at [1039, 729] on div at bounding box center [1227, 717] width 681 height 53
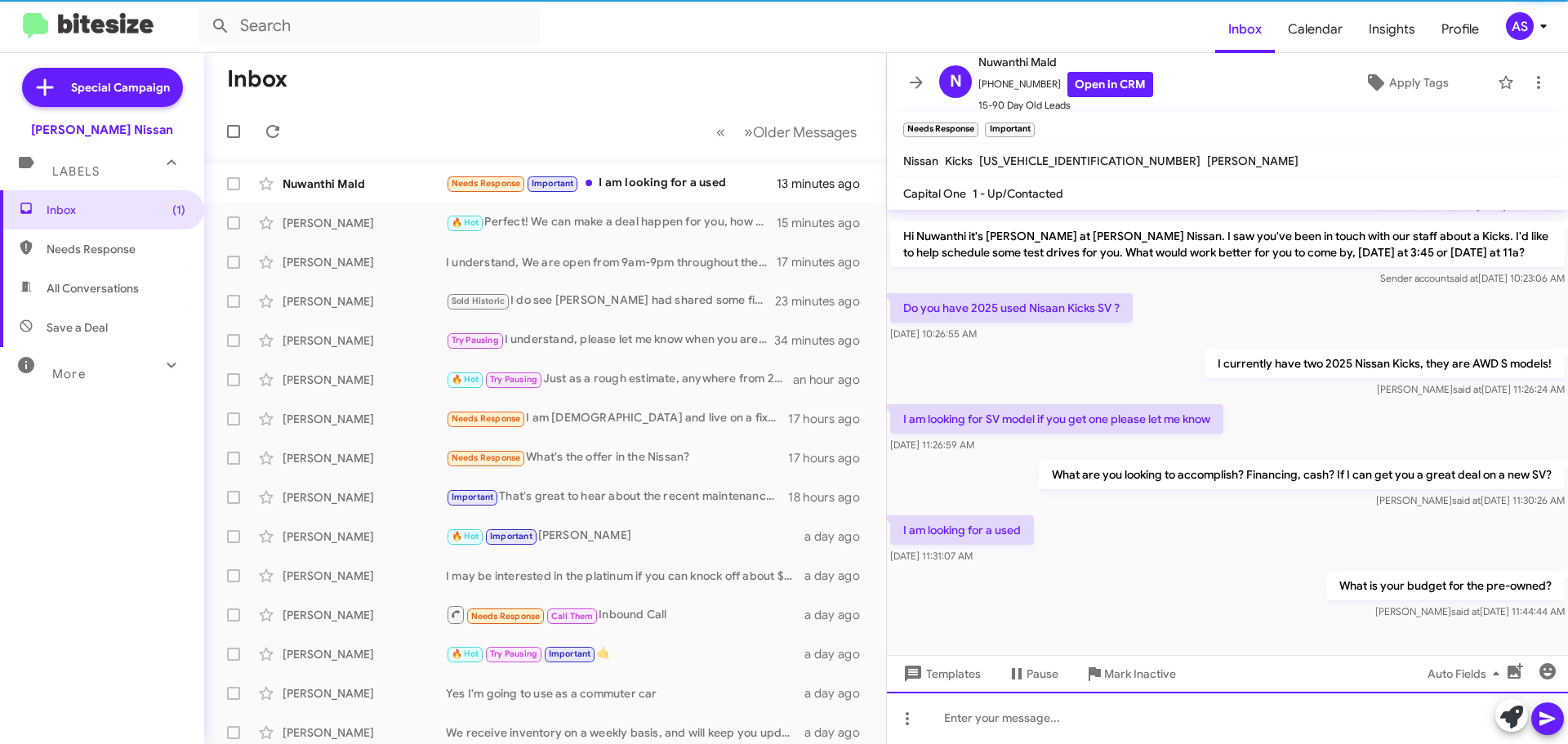
scroll to position [65, 0]
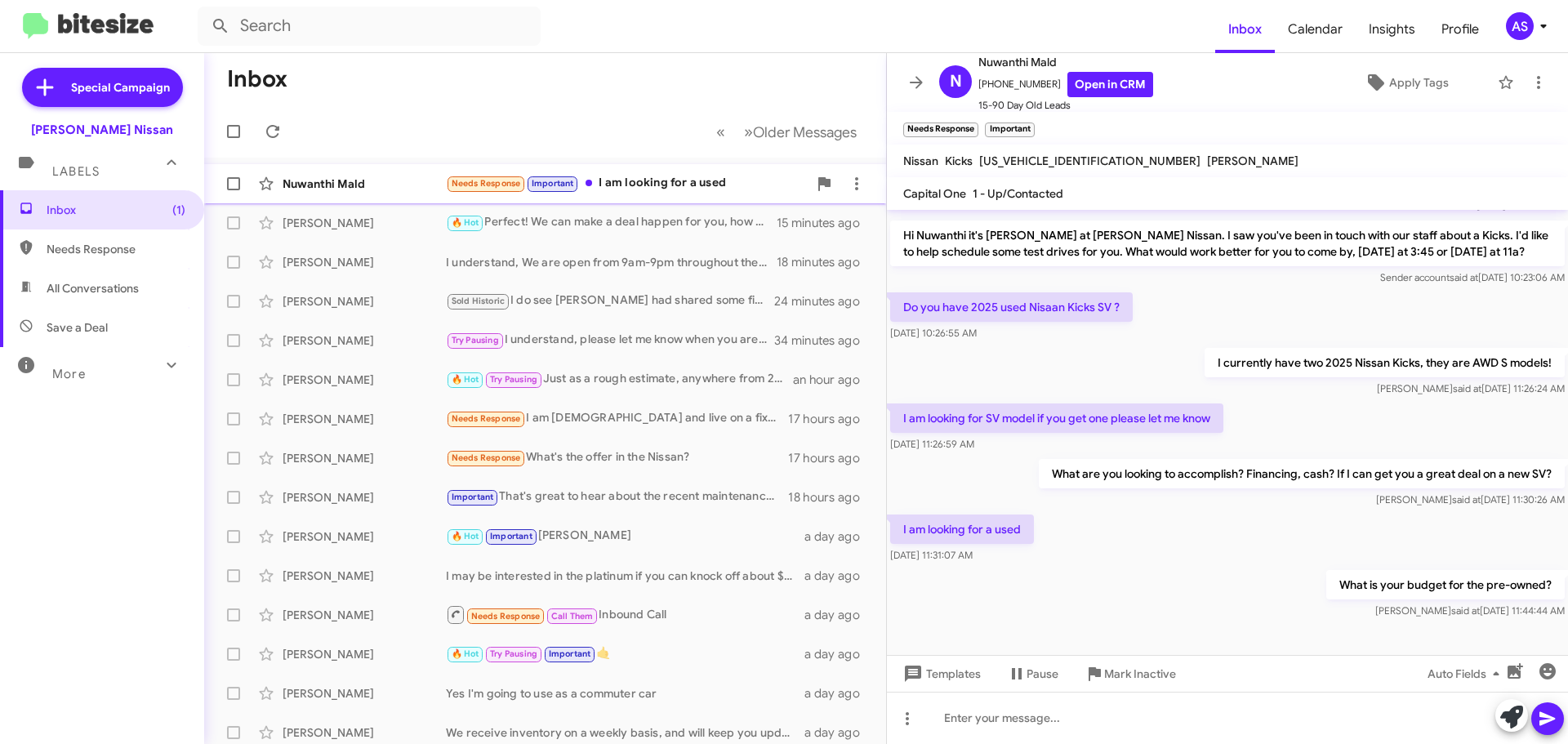
click at [655, 175] on div "Needs Response Important I am looking for a used" at bounding box center [626, 183] width 361 height 18
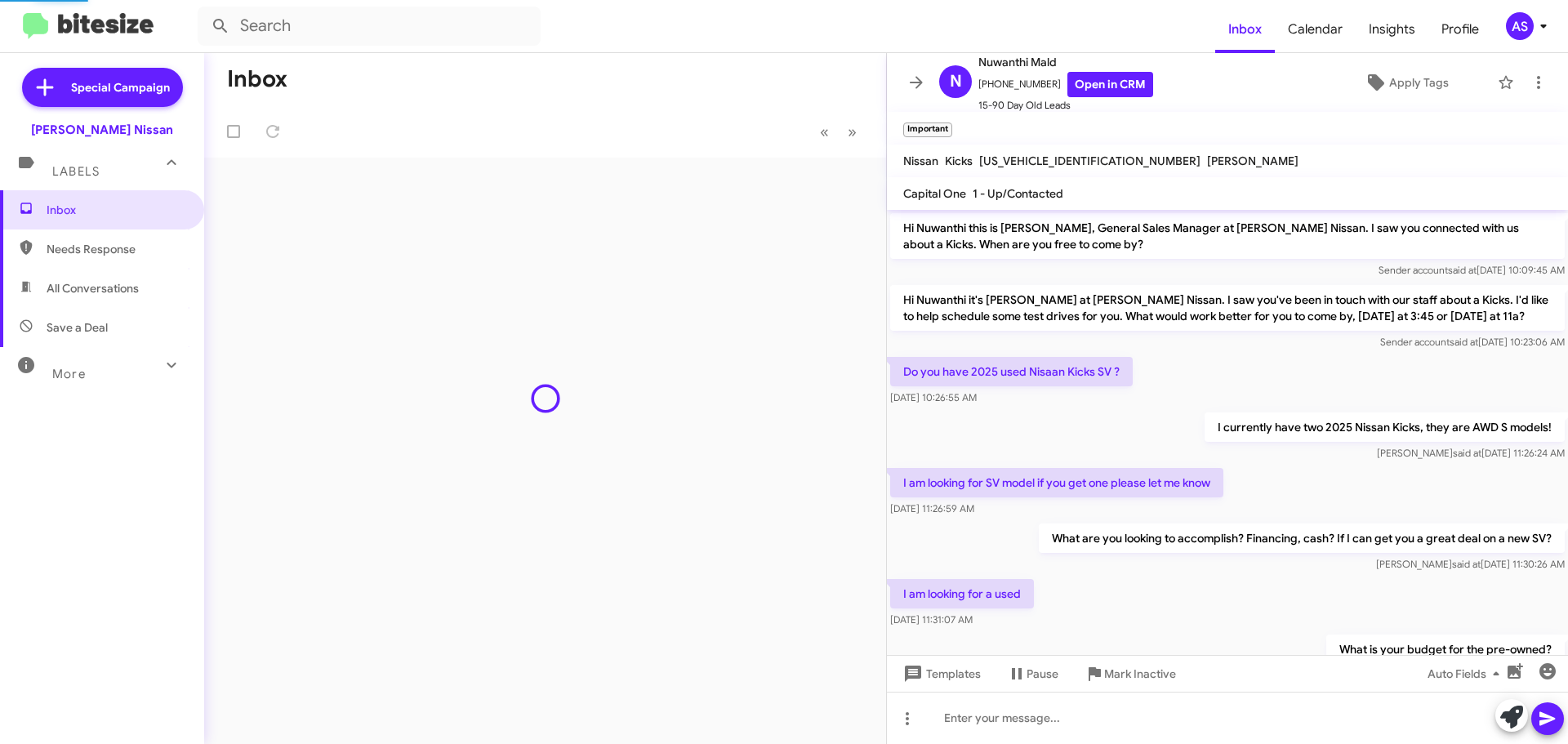
scroll to position [31, 0]
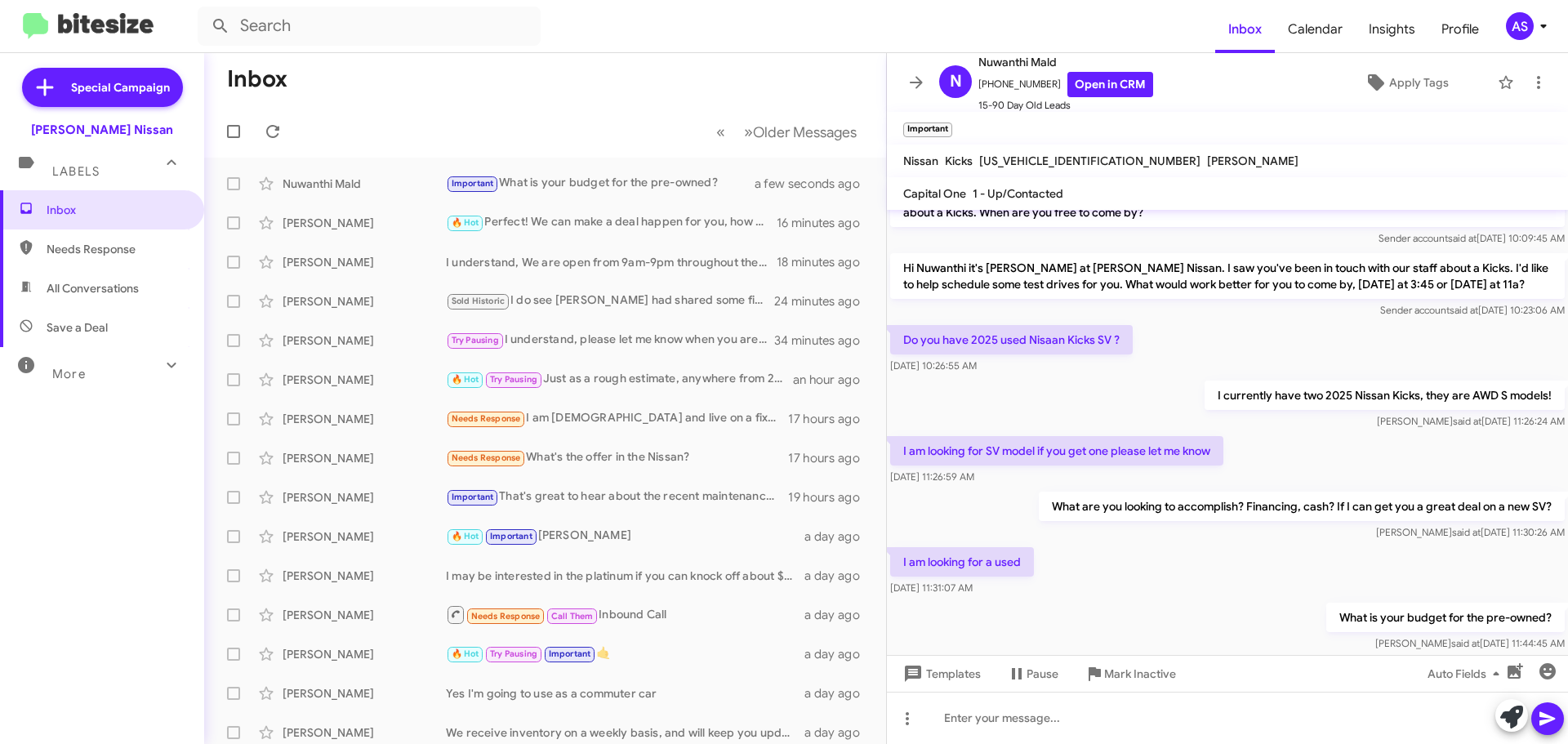
click at [144, 457] on div "Inbox Needs Response All Conversations Save a Deal More Important 🔥 Hot Appoint…" at bounding box center [102, 413] width 204 height 446
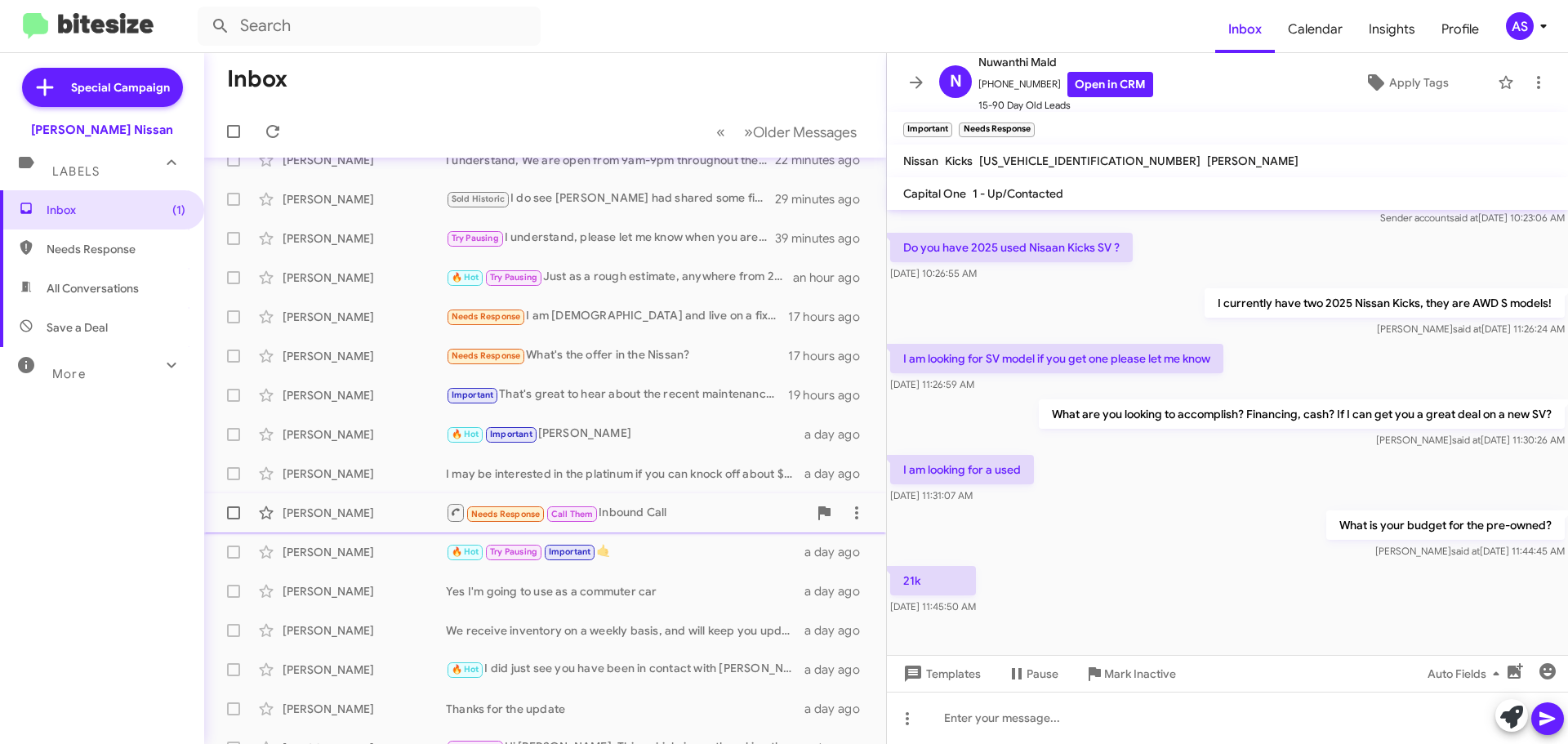
scroll to position [0, 0]
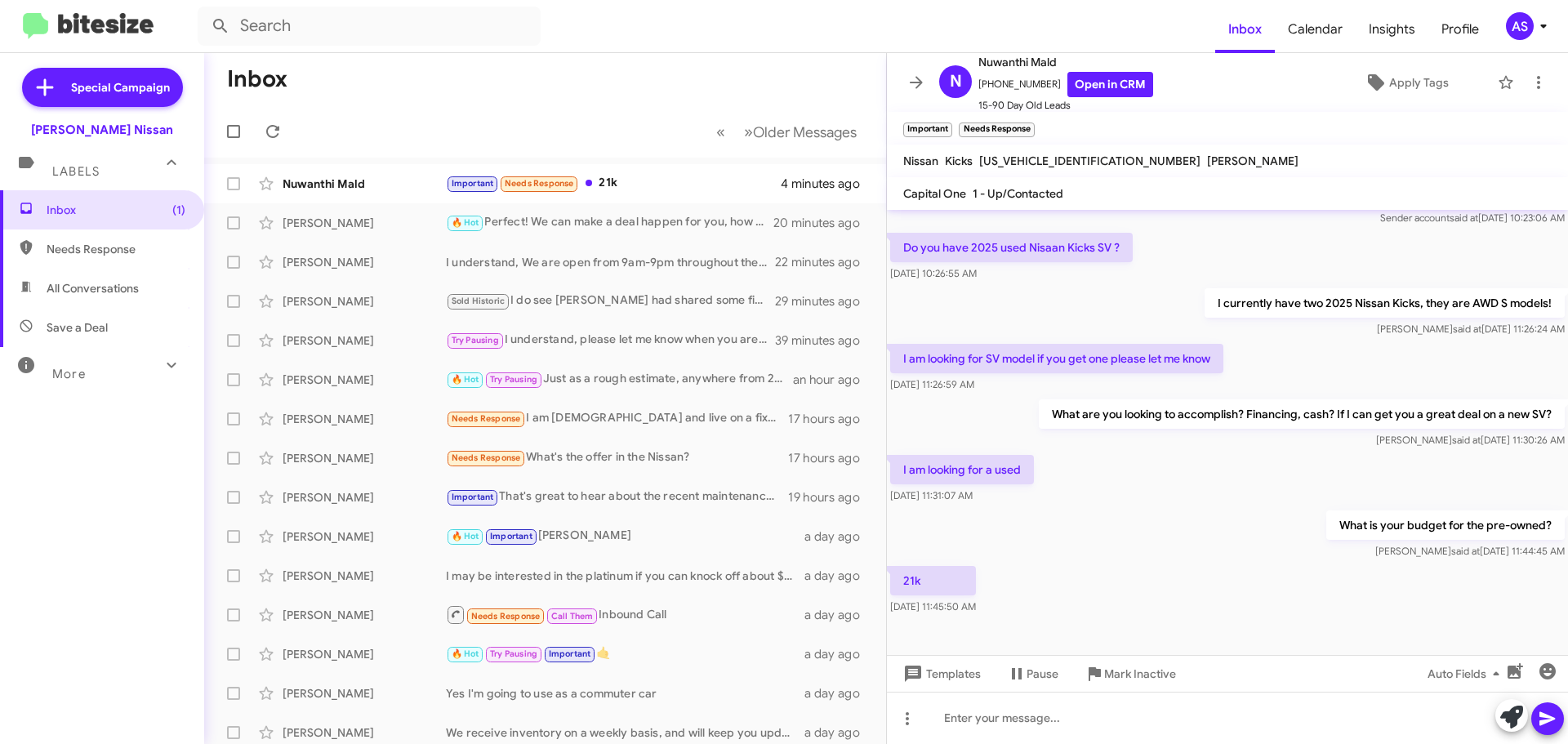
drag, startPoint x: 55, startPoint y: 492, endPoint x: 53, endPoint y: 507, distance: 15.1
click at [53, 507] on div "Inbox (1) Needs Response All Conversations Save a Deal More Important 🔥 Hot App…" at bounding box center [102, 413] width 204 height 446
click at [1233, 613] on div "21k Sep 5, 2025, 11:45:50 AM" at bounding box center [1227, 591] width 681 height 55
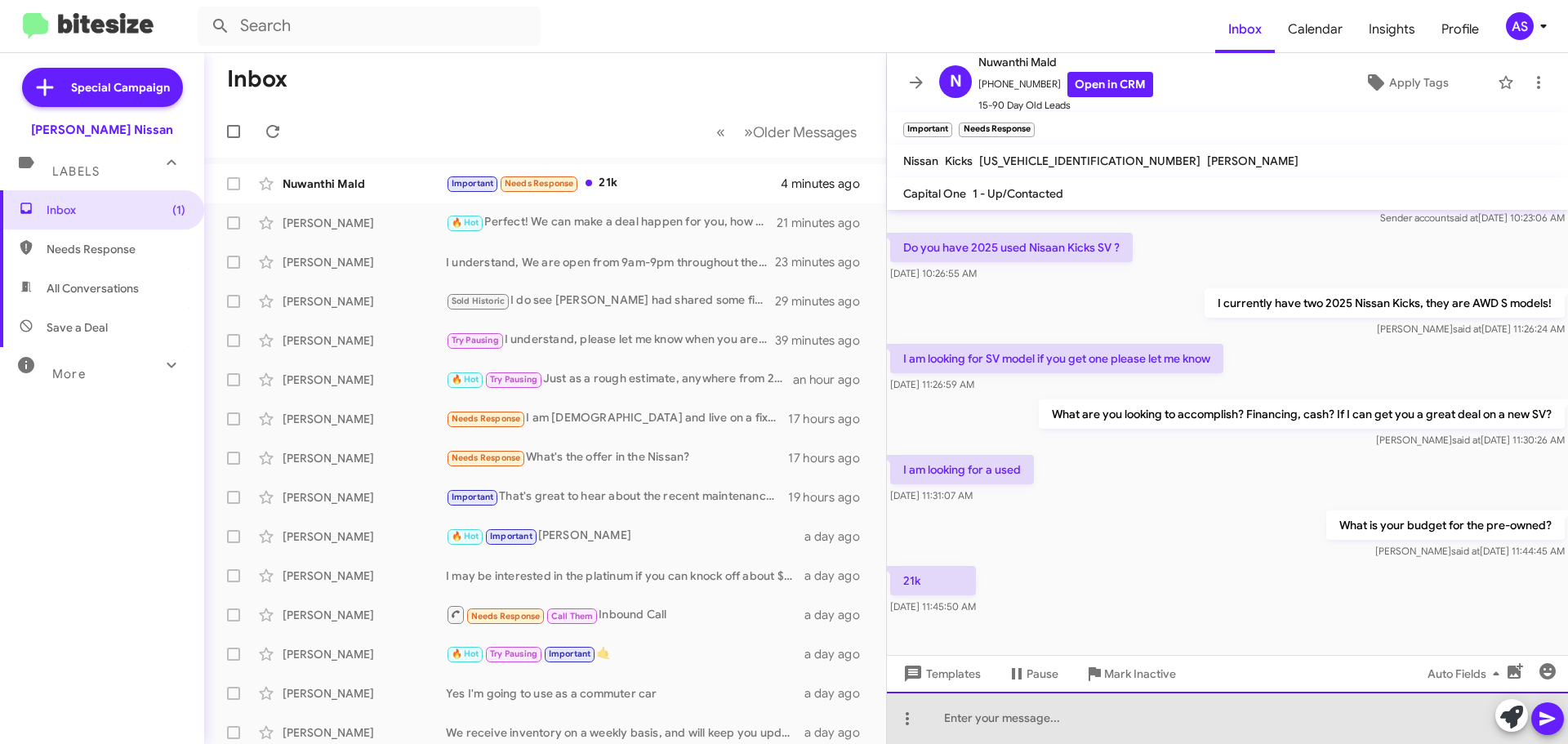
click at [1114, 726] on div at bounding box center [1227, 717] width 681 height 53
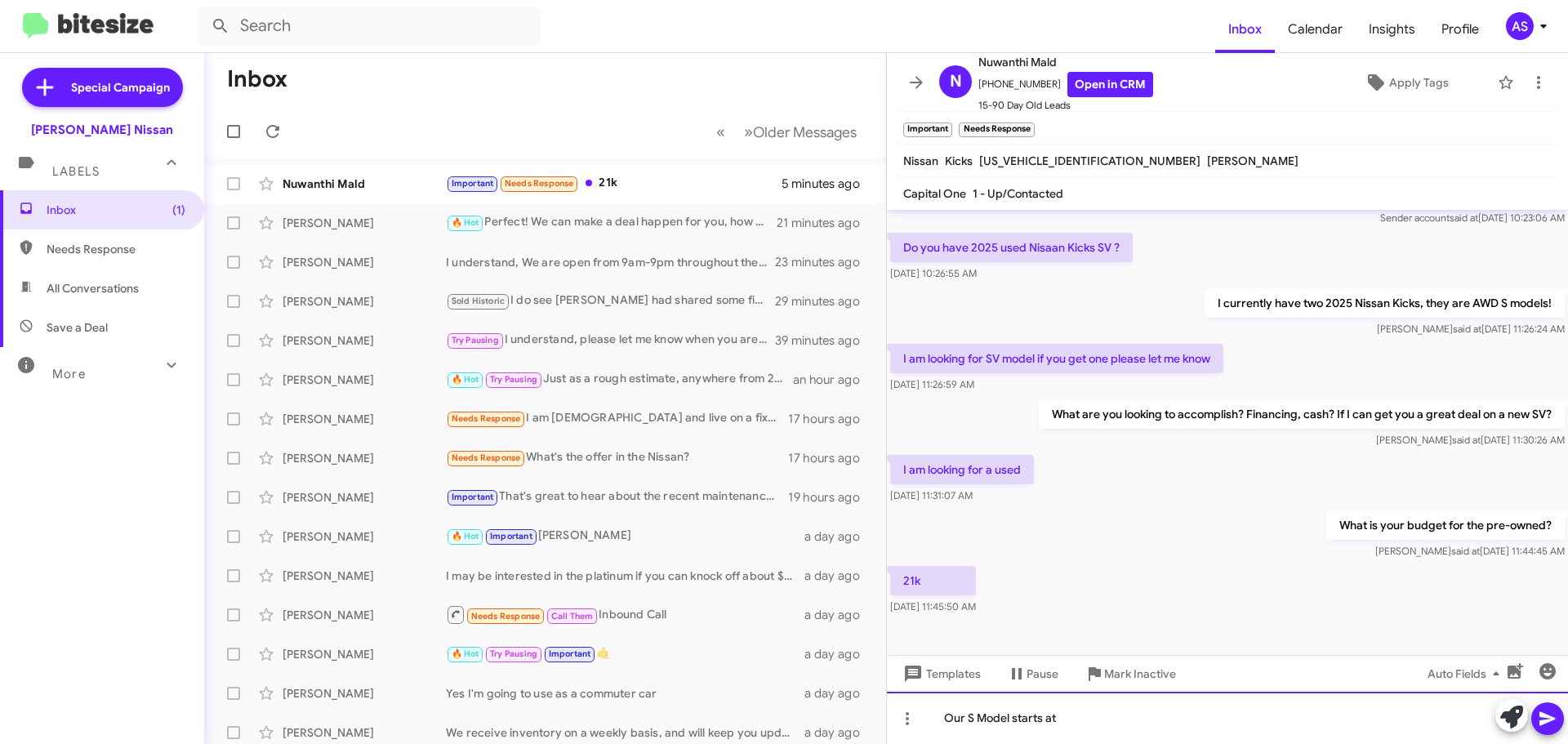
click at [1138, 736] on div "Our S Model starts at" at bounding box center [1227, 717] width 681 height 53
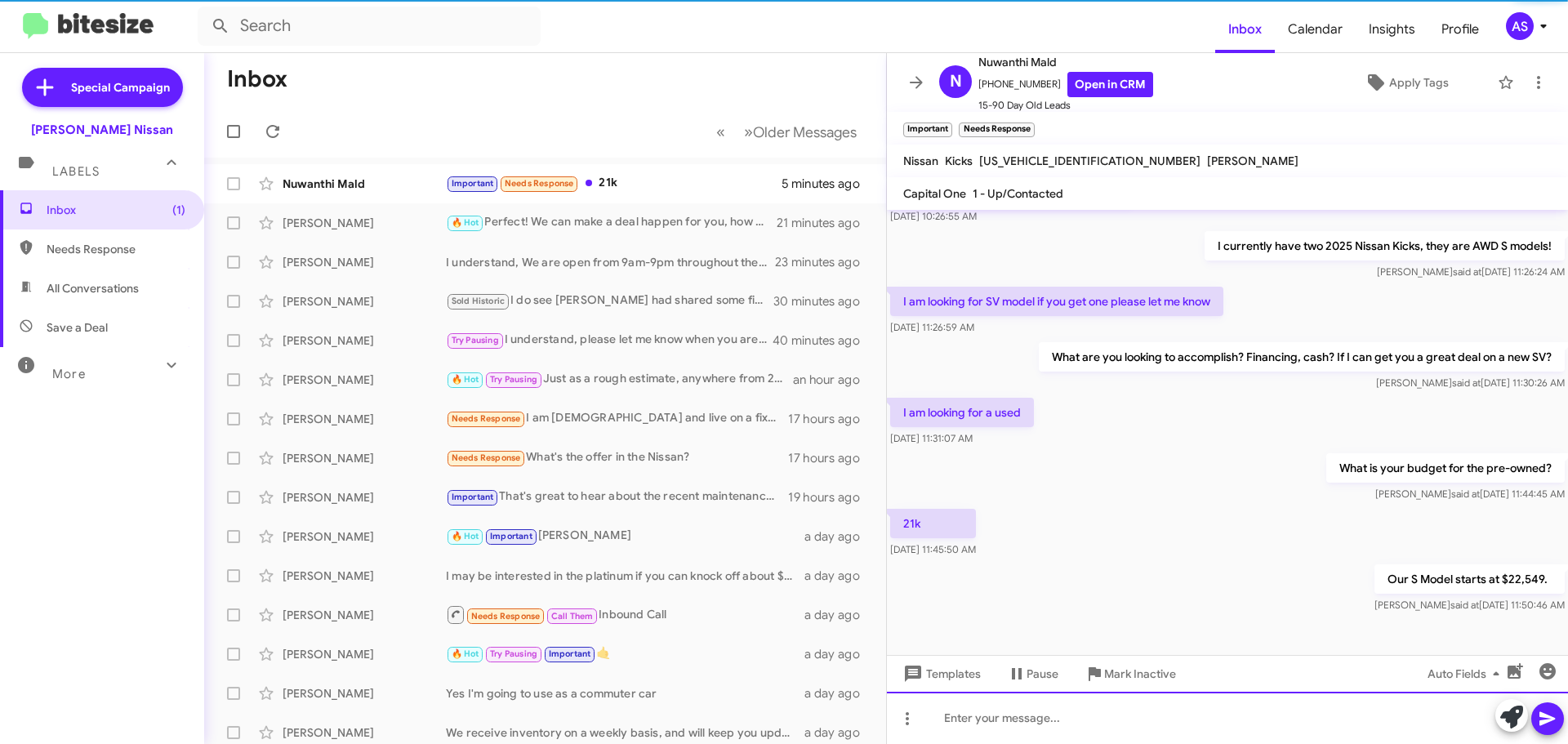
scroll to position [184, 0]
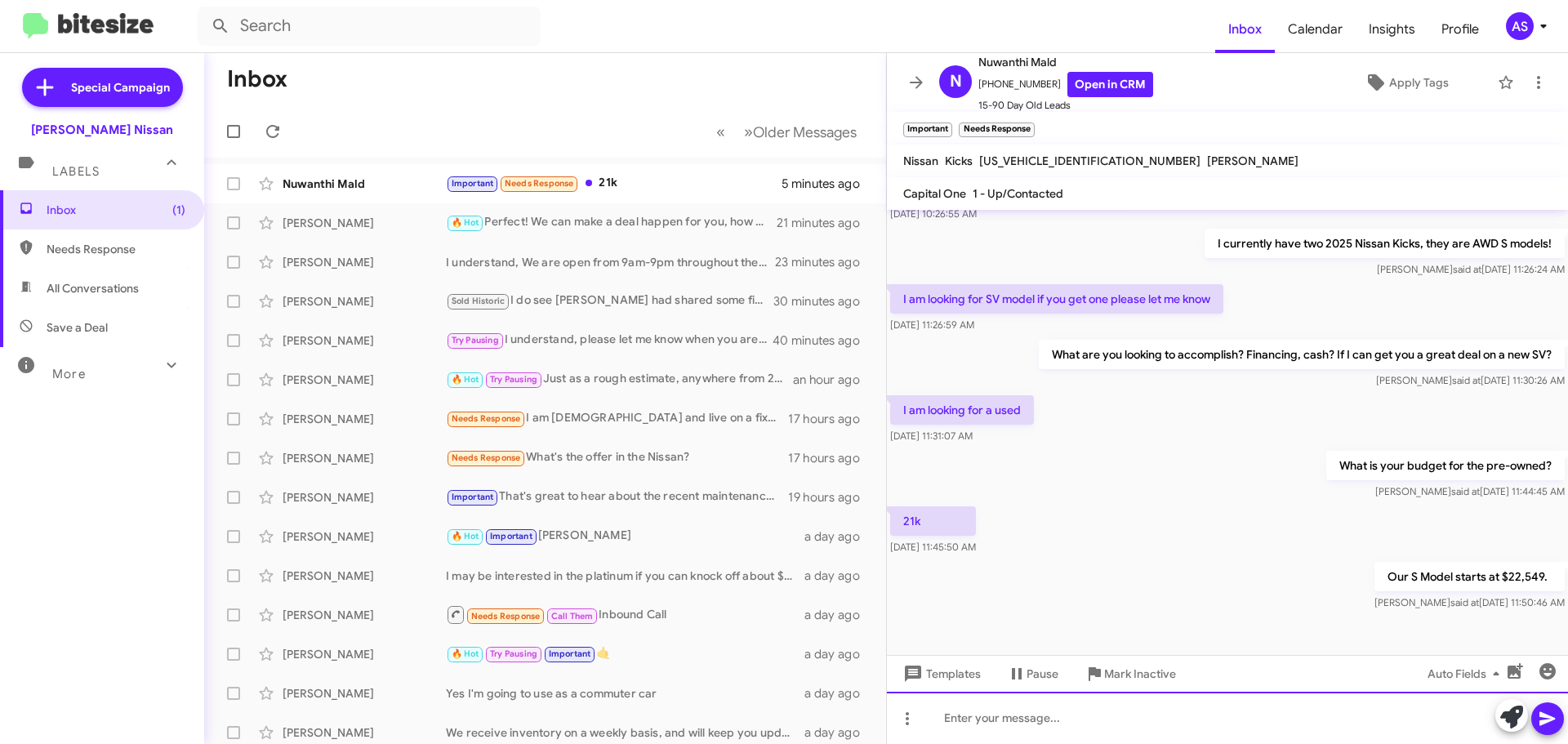
click at [1131, 741] on div at bounding box center [1227, 717] width 681 height 53
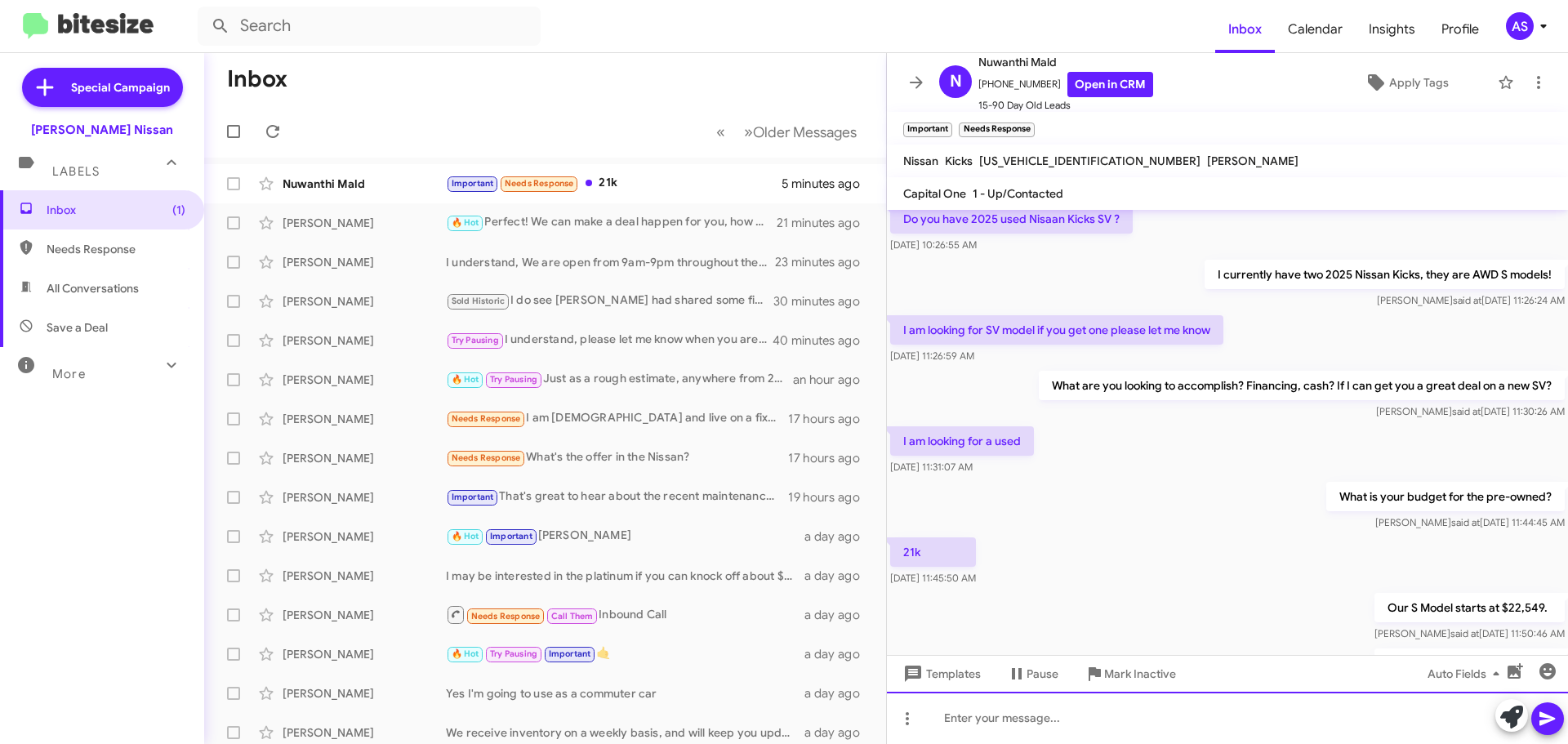
scroll to position [243, 0]
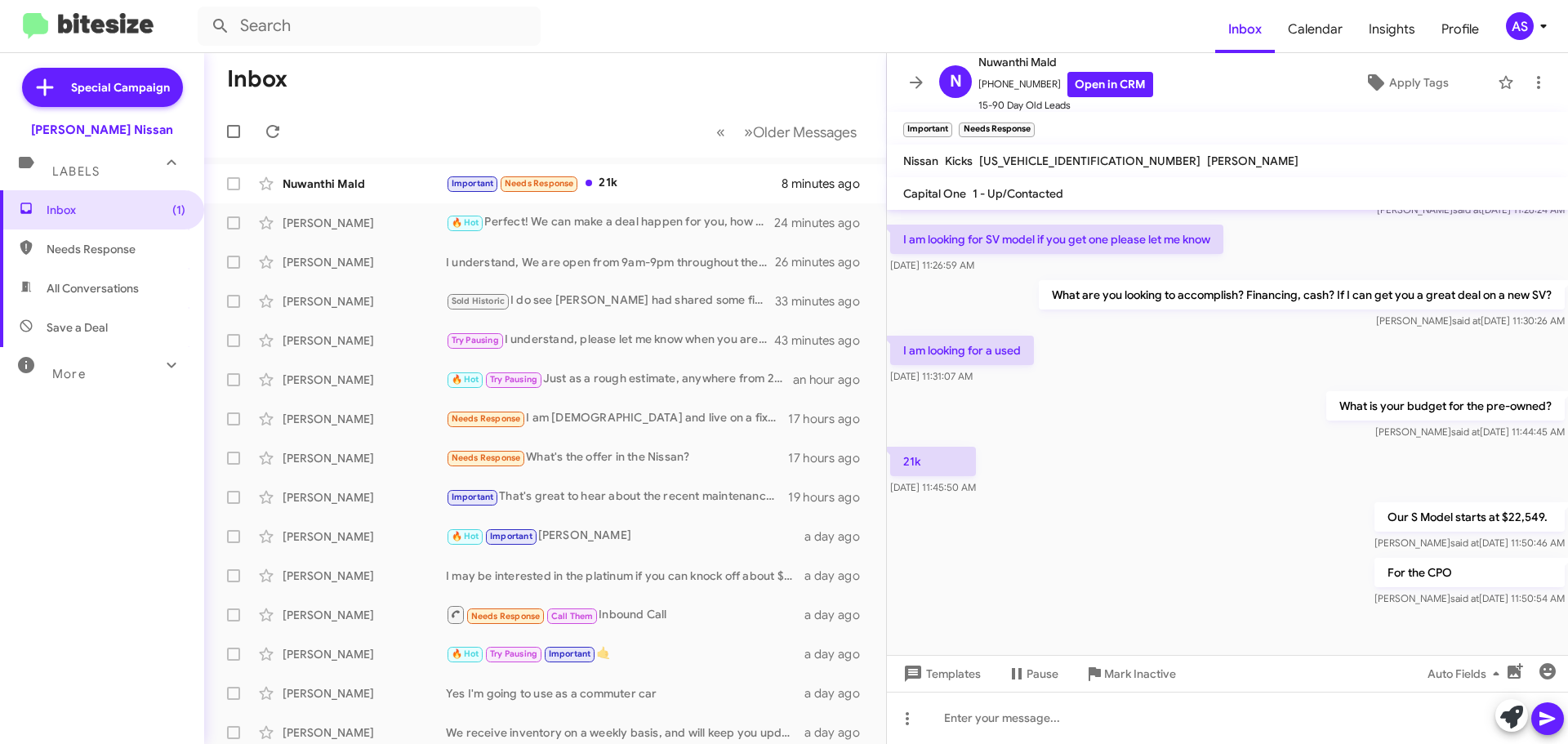
click at [1103, 577] on div "For the CPO Axel said at Sep 5, 2025, 11:50:54 AM" at bounding box center [1227, 582] width 681 height 55
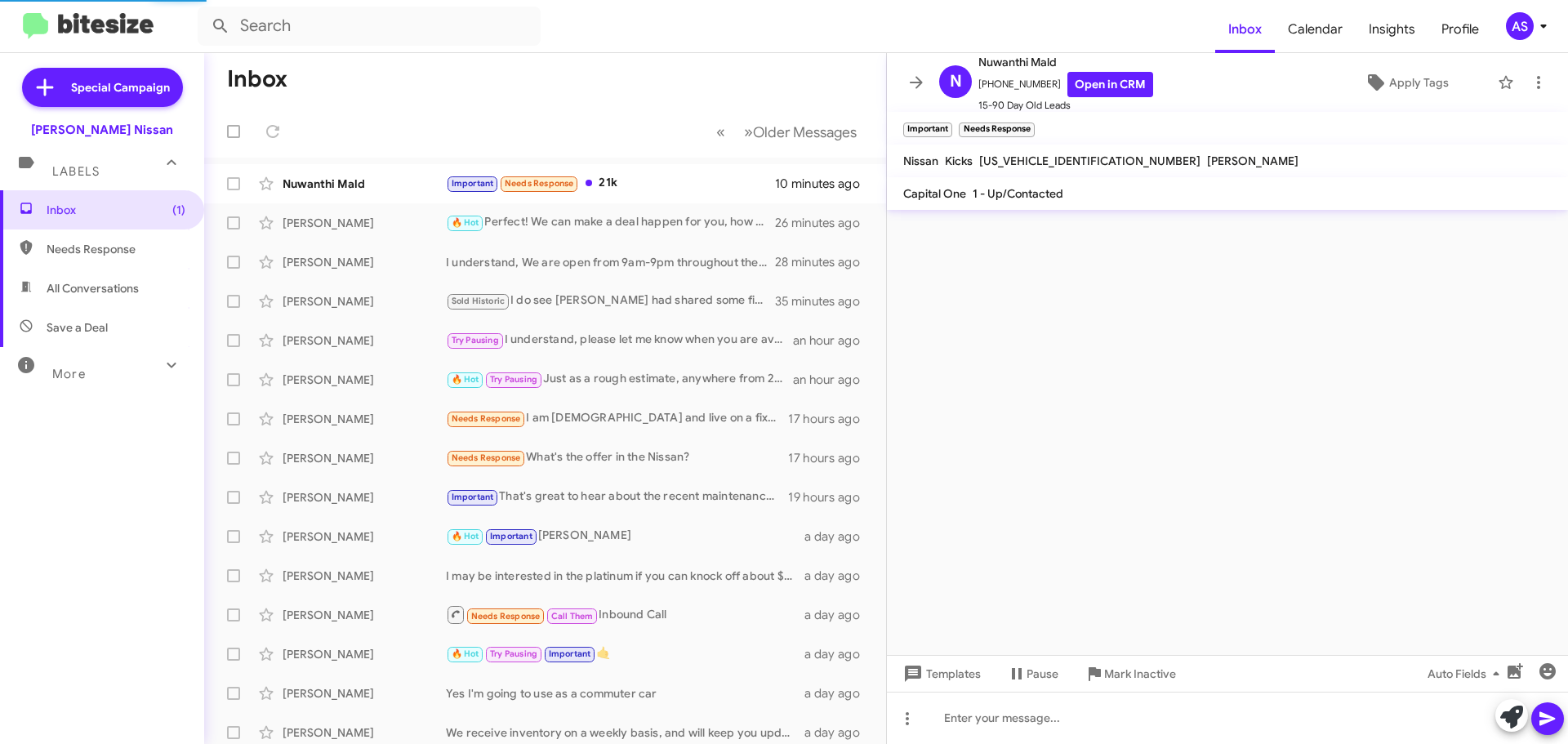
scroll to position [0, 0]
